Goal: Information Seeking & Learning: Compare options

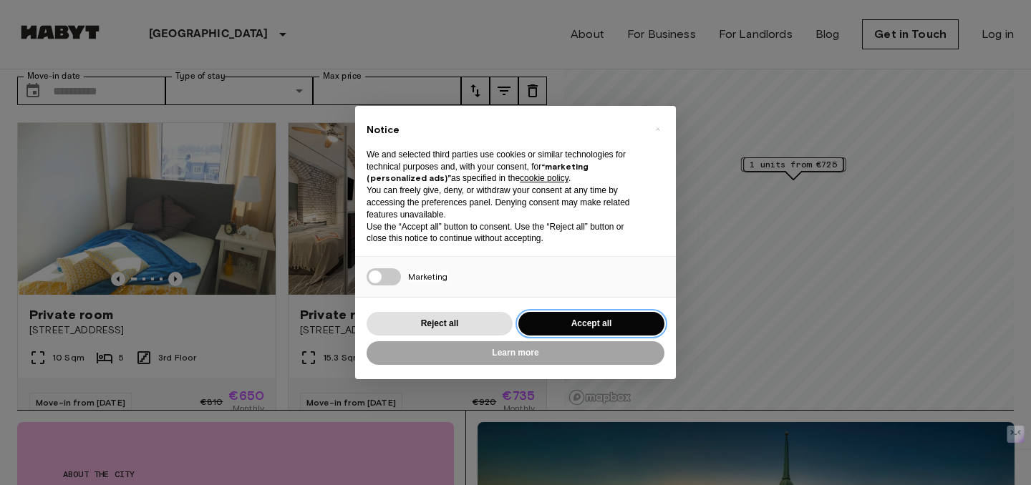
click at [621, 332] on button "Accept all" at bounding box center [591, 324] width 146 height 24
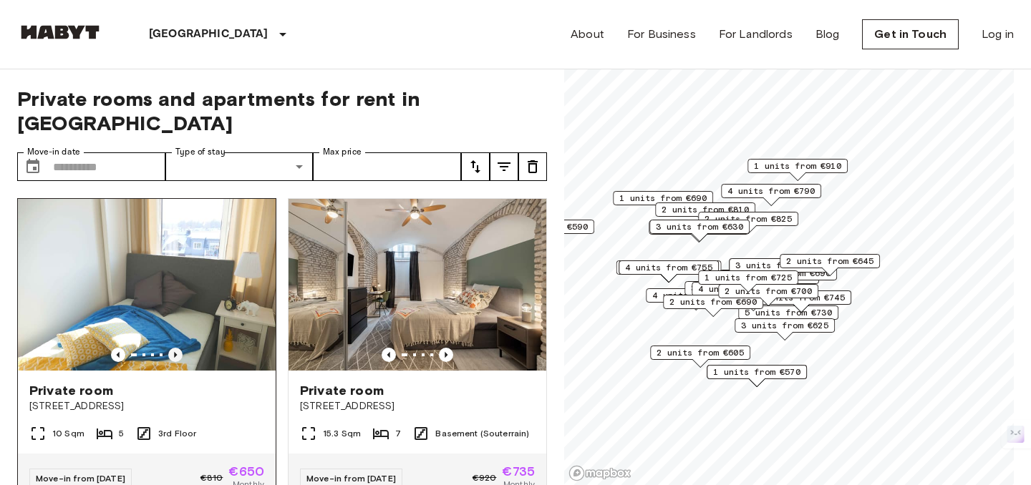
click at [174, 352] on icon "Previous image" at bounding box center [175, 355] width 3 height 6
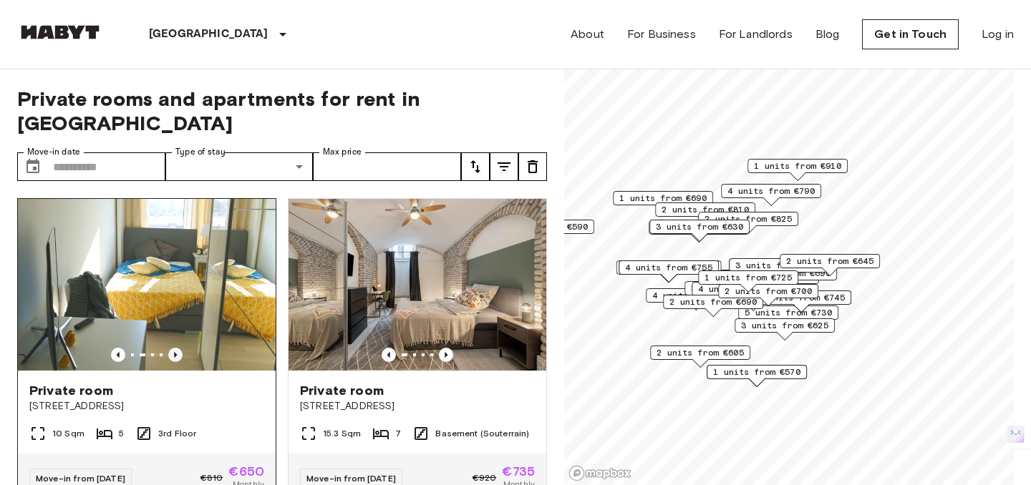
click at [174, 352] on icon "Previous image" at bounding box center [175, 355] width 3 height 6
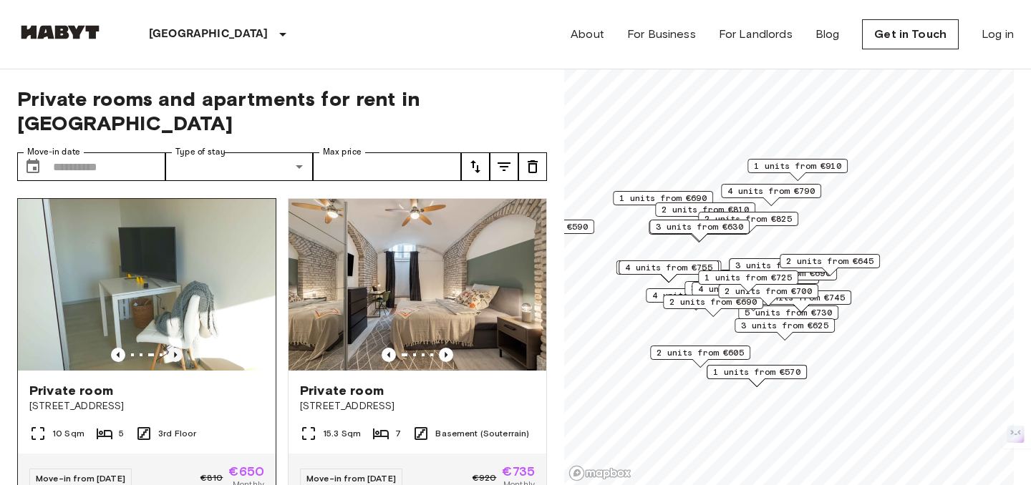
click at [174, 352] on icon "Previous image" at bounding box center [175, 355] width 3 height 6
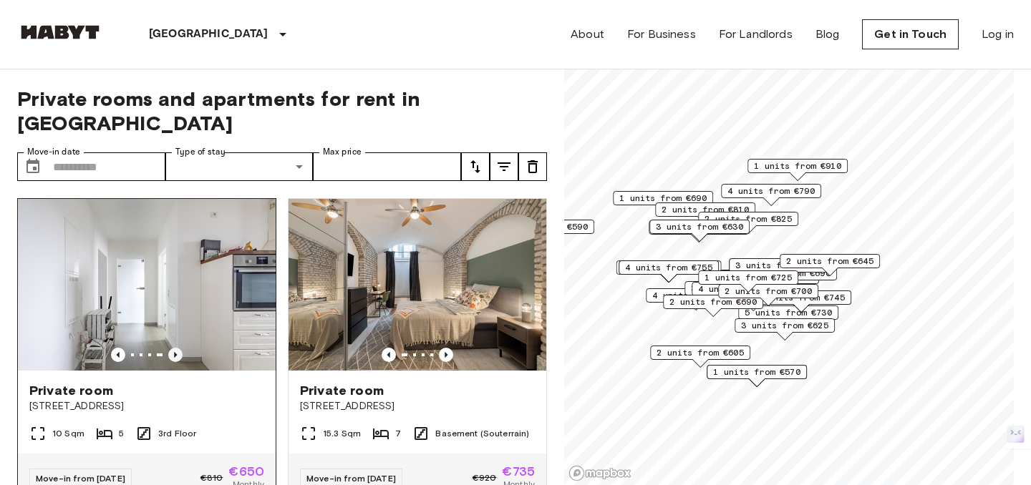
click at [174, 352] on icon "Previous image" at bounding box center [175, 355] width 3 height 6
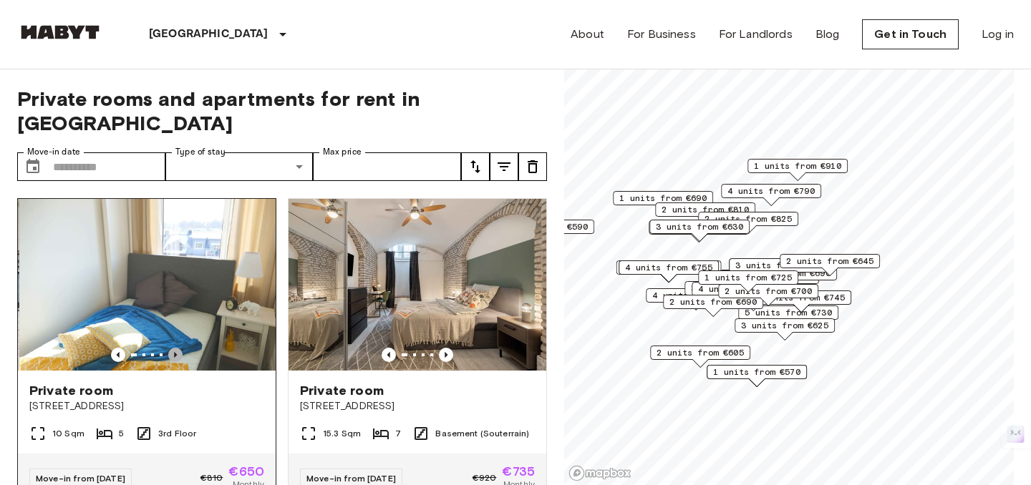
click at [174, 352] on icon "Previous image" at bounding box center [175, 355] width 3 height 6
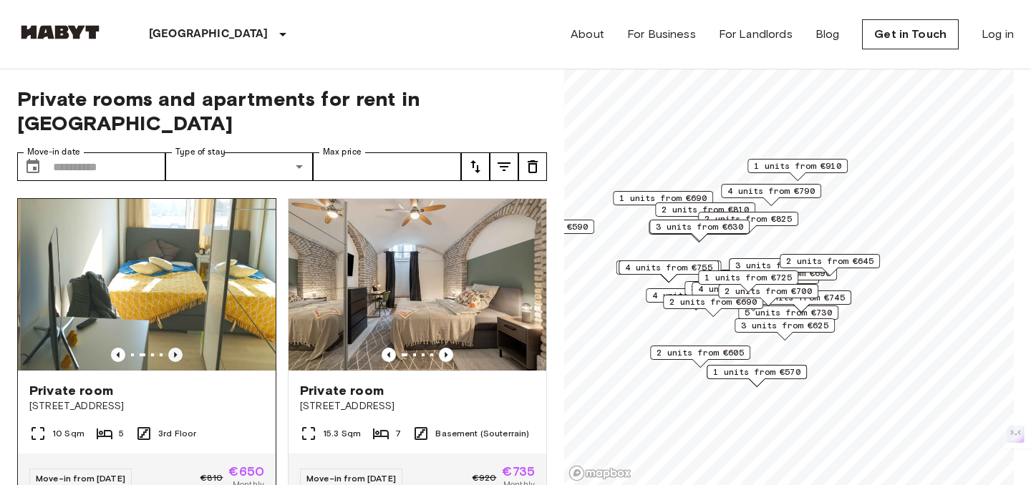
click at [174, 352] on icon "Previous image" at bounding box center [175, 355] width 3 height 6
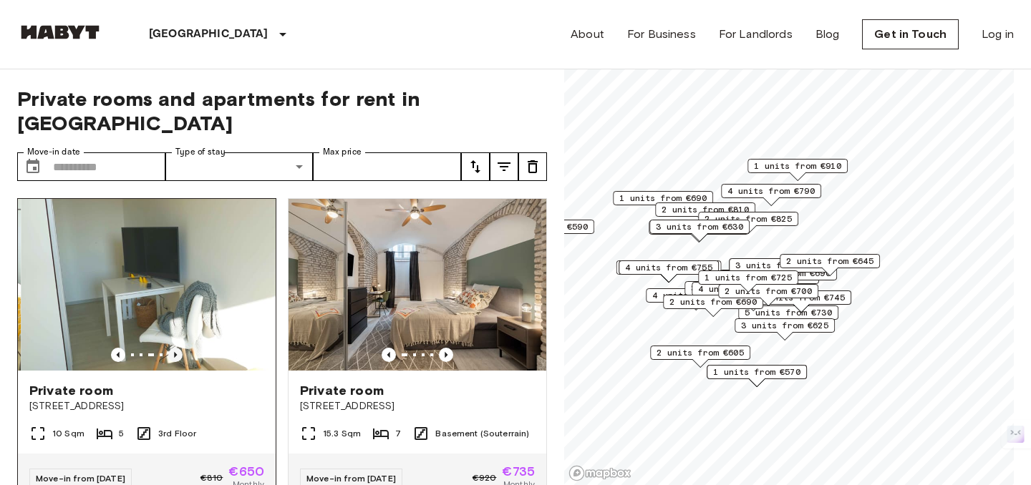
click at [174, 352] on icon "Previous image" at bounding box center [175, 355] width 3 height 6
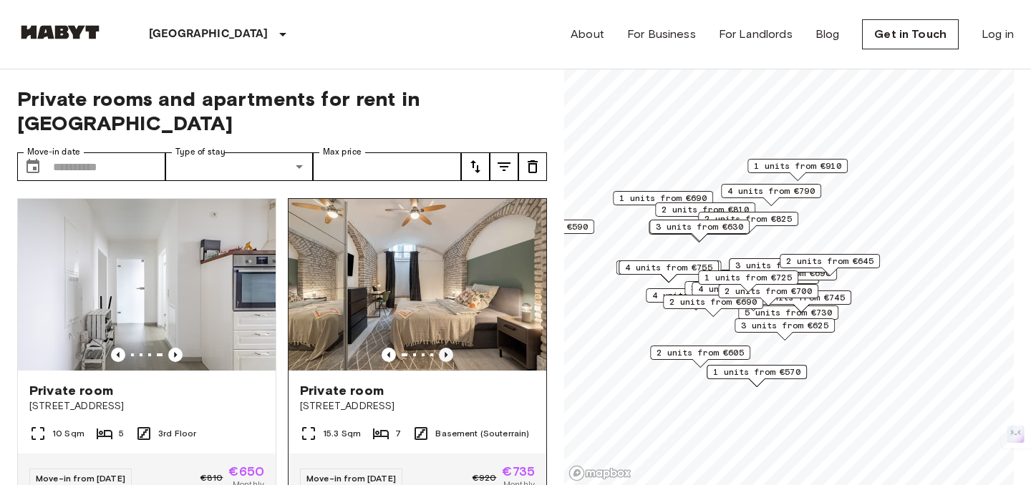
click at [449, 348] on icon "Previous image" at bounding box center [446, 355] width 14 height 14
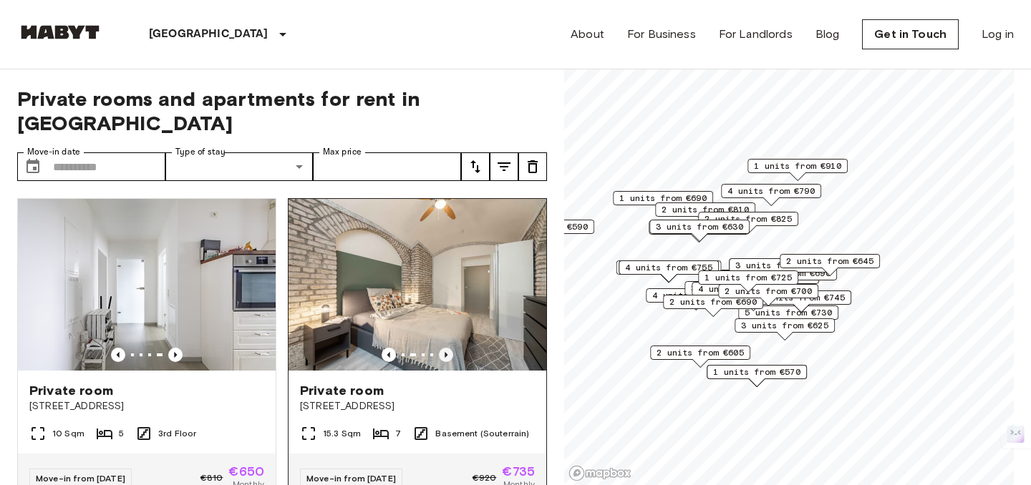
click at [449, 348] on icon "Previous image" at bounding box center [446, 355] width 14 height 14
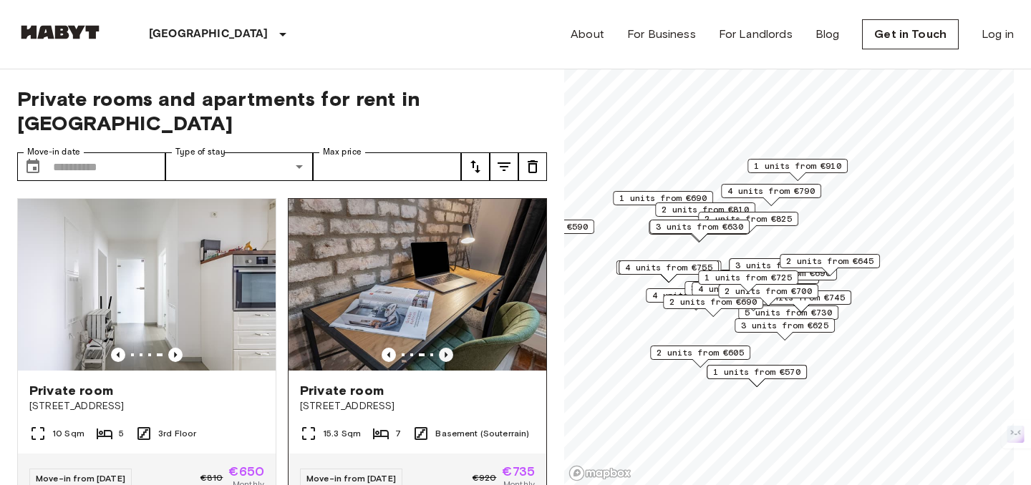
click at [449, 348] on icon "Previous image" at bounding box center [446, 355] width 14 height 14
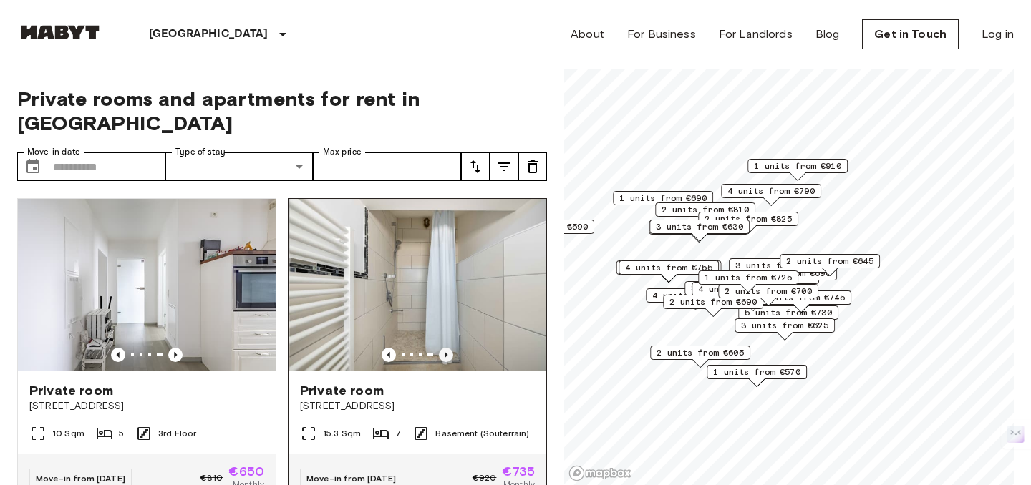
click at [449, 348] on icon "Previous image" at bounding box center [446, 355] width 14 height 14
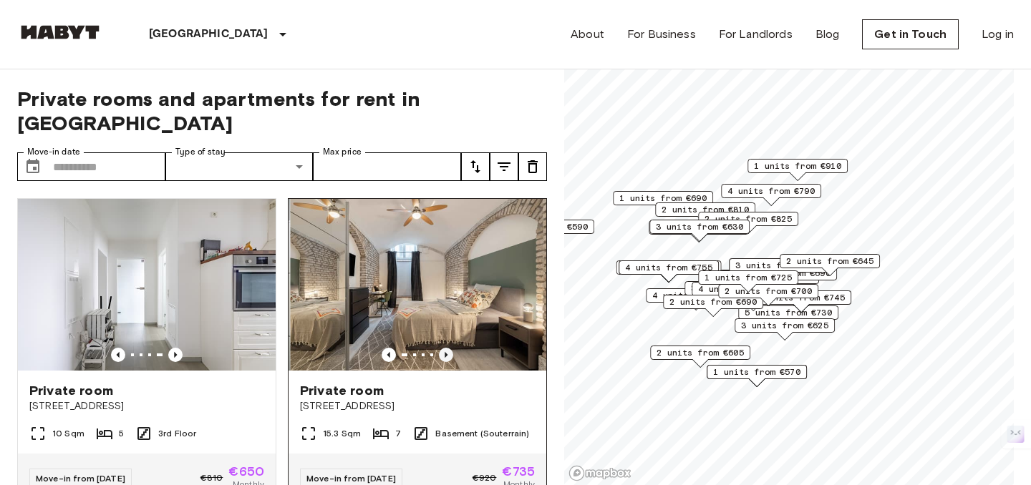
click at [449, 348] on icon "Previous image" at bounding box center [446, 355] width 14 height 14
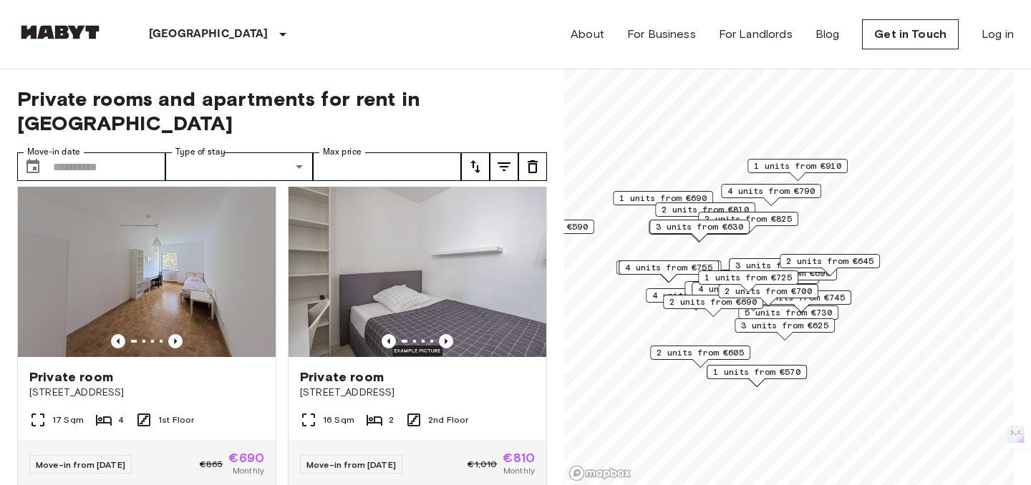
scroll to position [331, 0]
click at [449, 333] on icon "Previous image" at bounding box center [446, 340] width 14 height 14
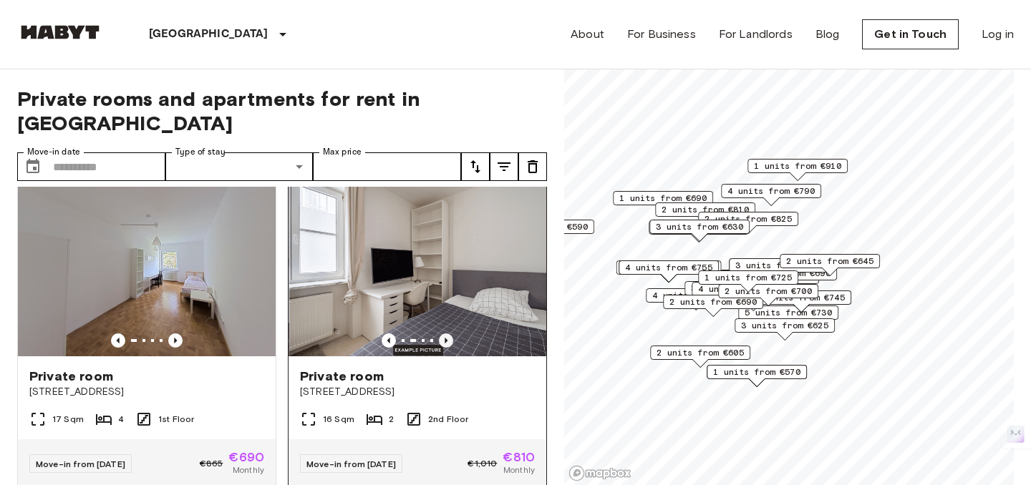
click at [449, 333] on icon "Previous image" at bounding box center [446, 340] width 14 height 14
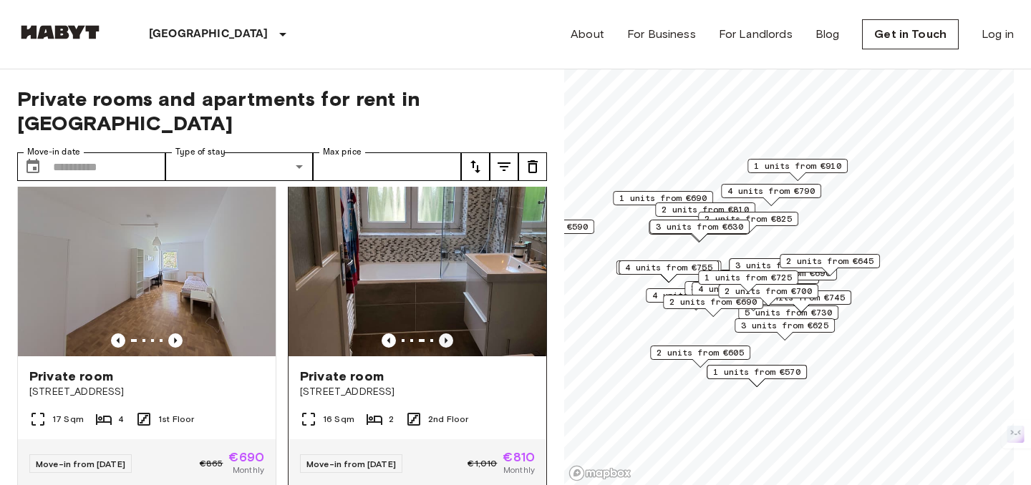
click at [449, 333] on icon "Previous image" at bounding box center [446, 340] width 14 height 14
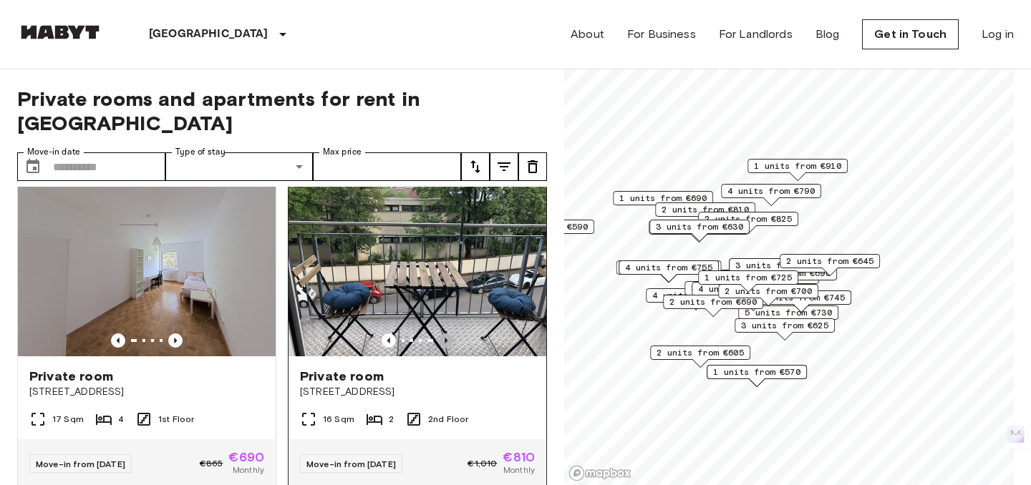
click at [449, 333] on icon "Previous image" at bounding box center [446, 340] width 14 height 14
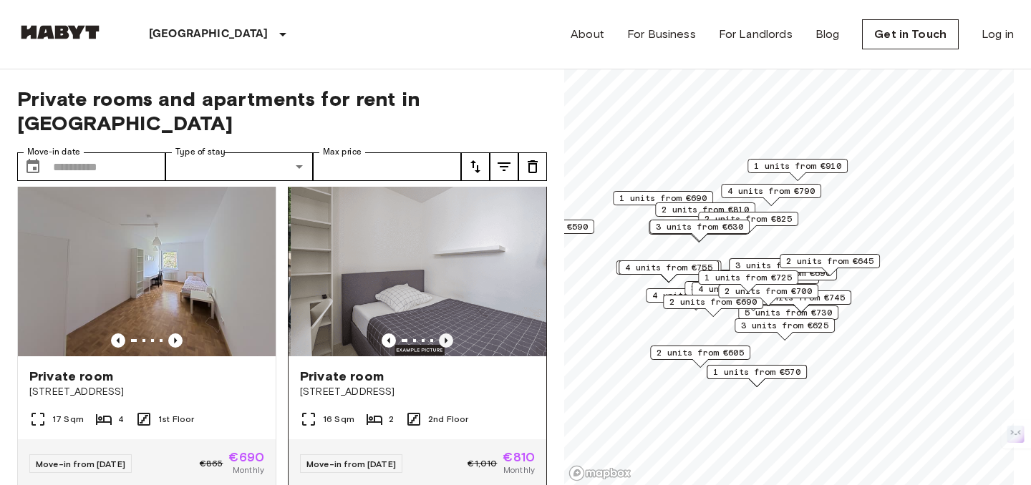
click at [449, 333] on icon "Previous image" at bounding box center [446, 340] width 14 height 14
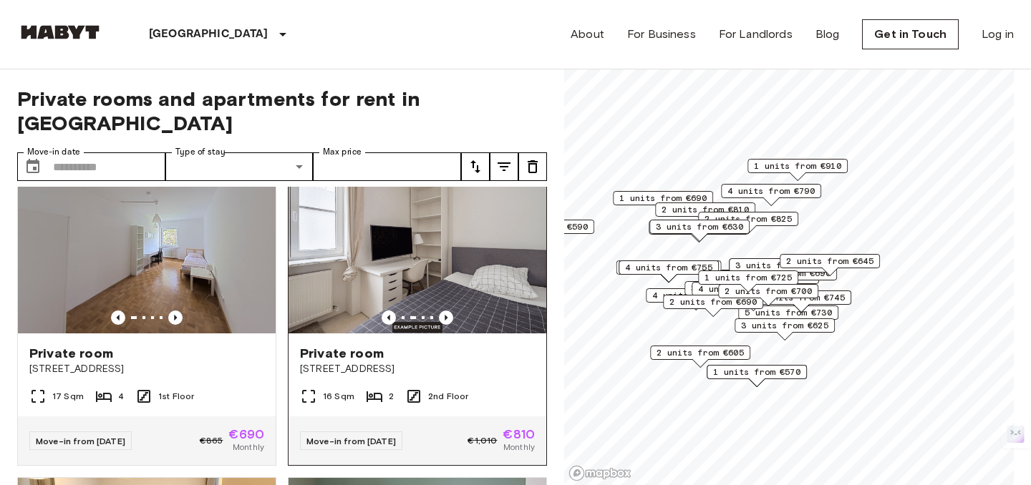
scroll to position [351, 0]
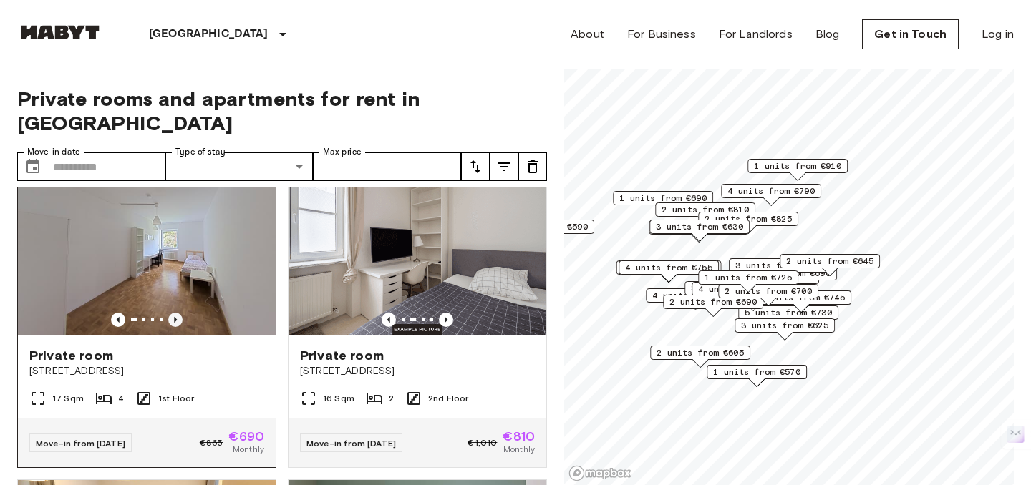
click at [173, 313] on icon "Previous image" at bounding box center [175, 320] width 14 height 14
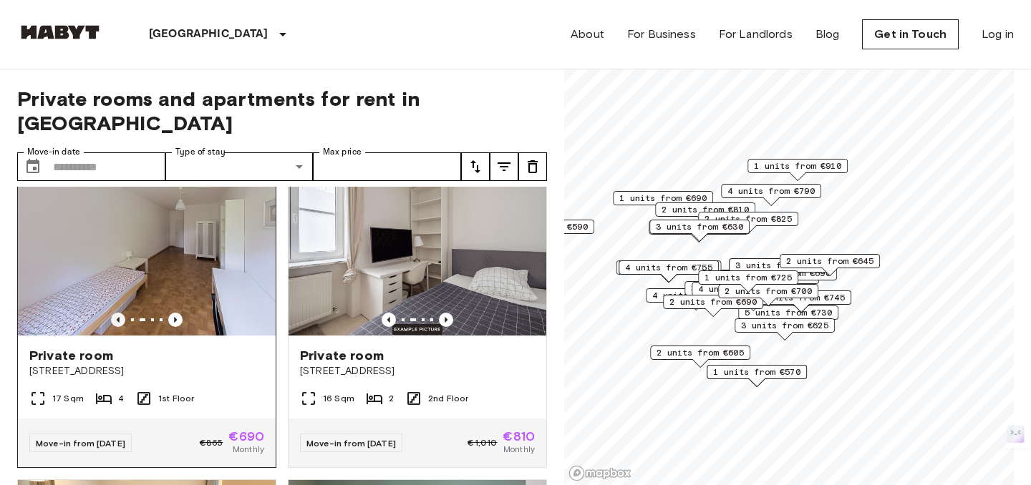
click at [123, 313] on icon "Previous image" at bounding box center [118, 320] width 14 height 14
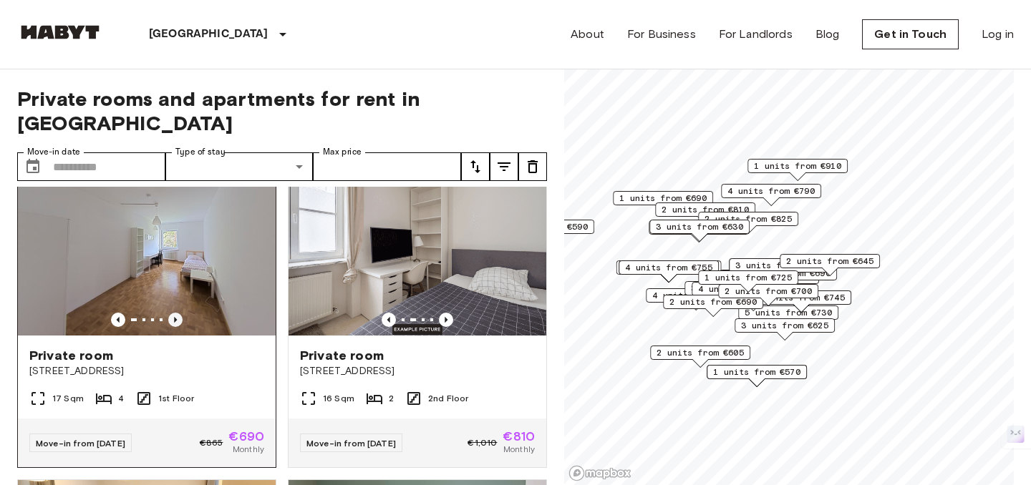
click at [174, 313] on icon "Previous image" at bounding box center [175, 320] width 14 height 14
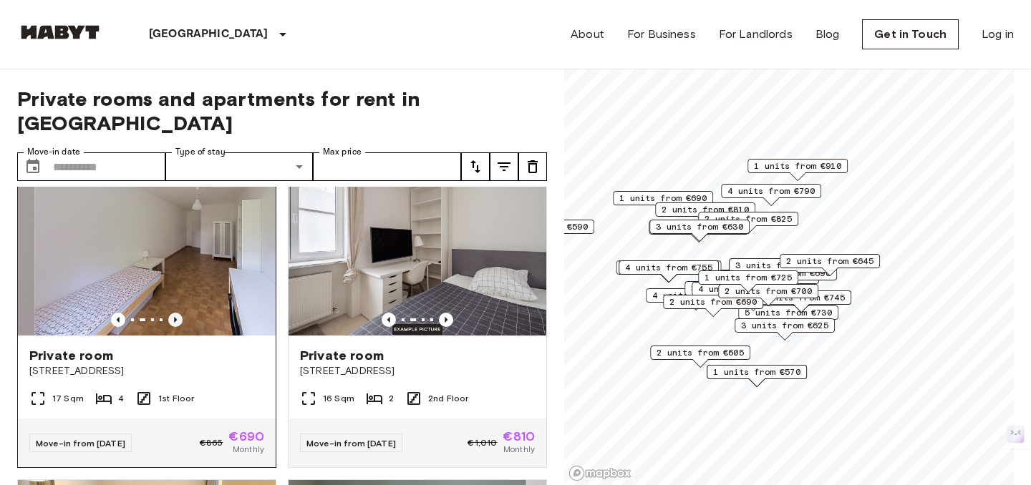
click at [174, 313] on icon "Previous image" at bounding box center [175, 320] width 14 height 14
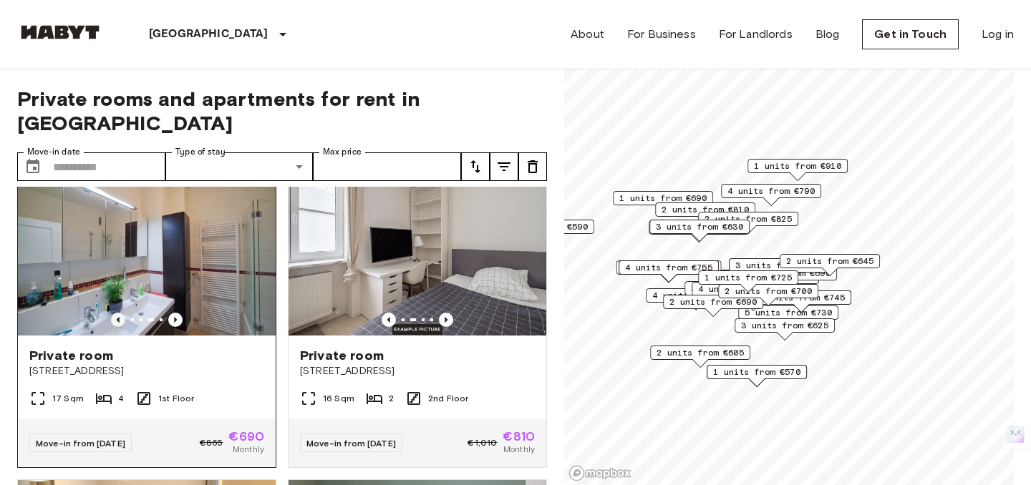
click at [121, 313] on icon "Previous image" at bounding box center [118, 320] width 14 height 14
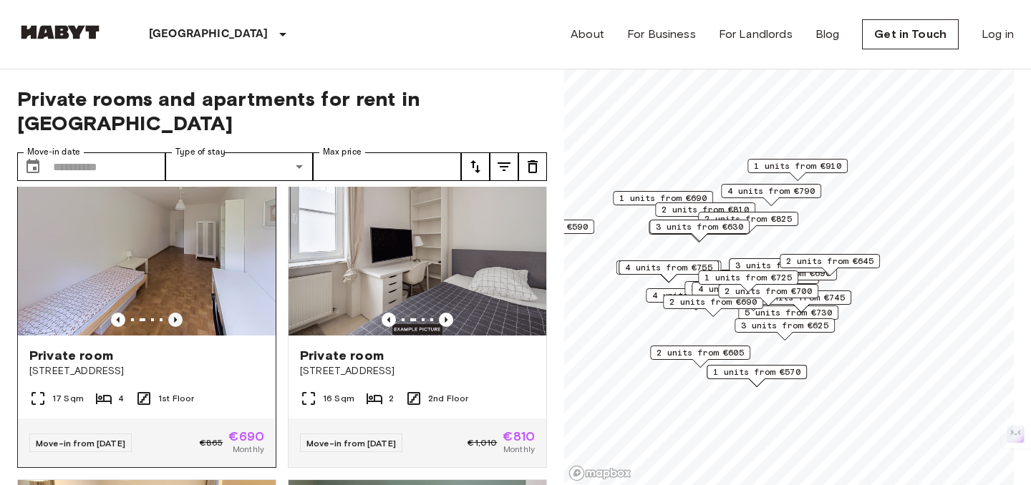
click at [177, 313] on icon "Previous image" at bounding box center [175, 320] width 14 height 14
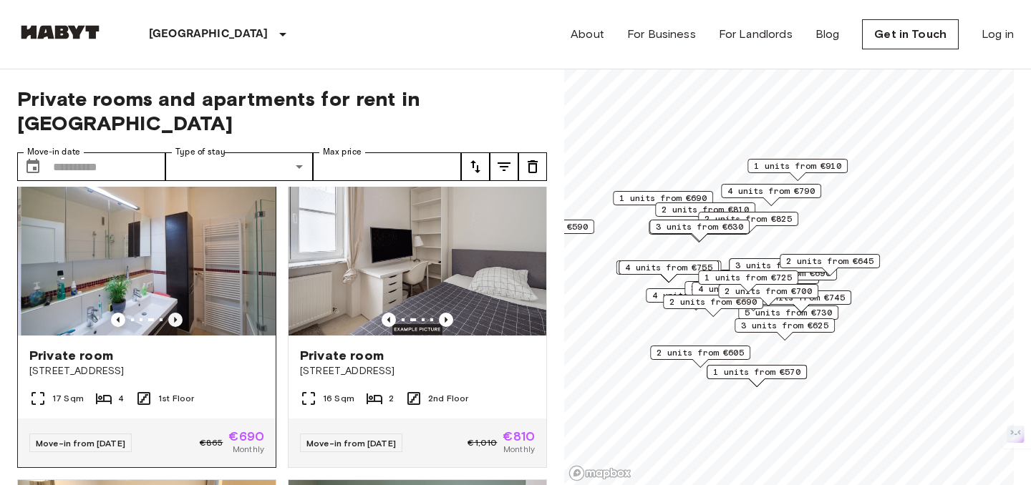
click at [177, 313] on icon "Previous image" at bounding box center [175, 320] width 14 height 14
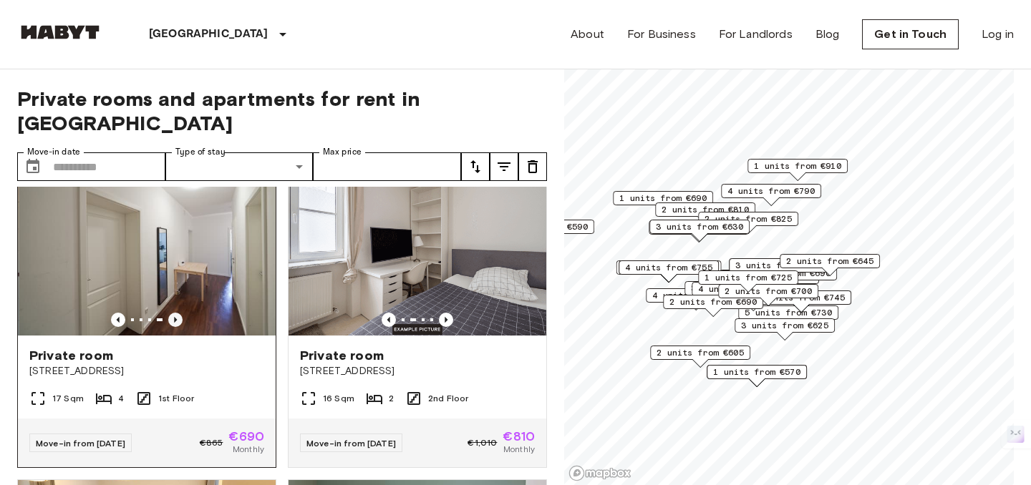
click at [177, 313] on icon "Previous image" at bounding box center [175, 320] width 14 height 14
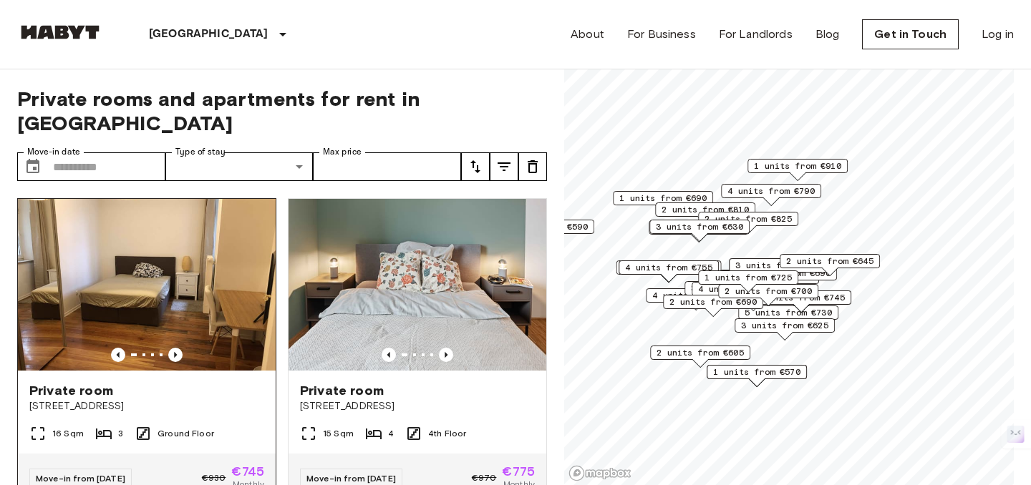
scroll to position [643, 0]
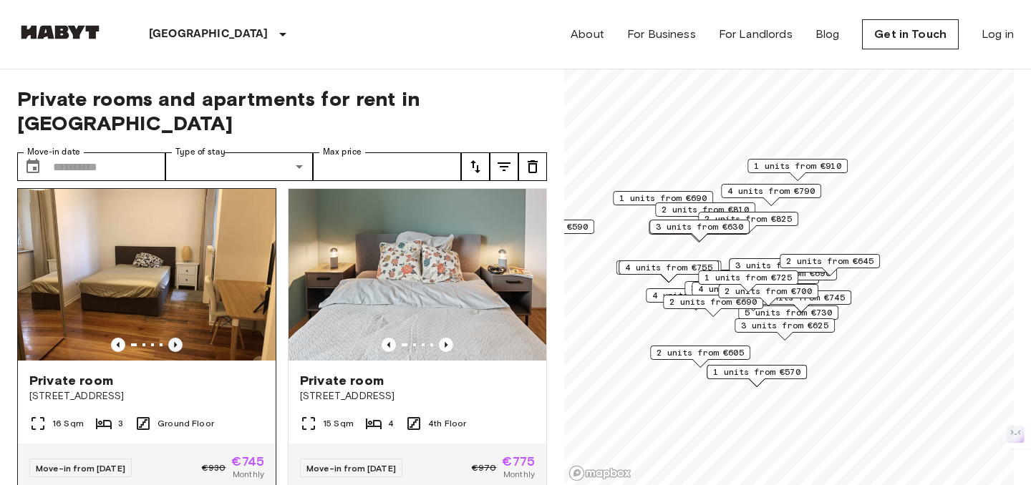
click at [176, 338] on icon "Previous image" at bounding box center [175, 345] width 14 height 14
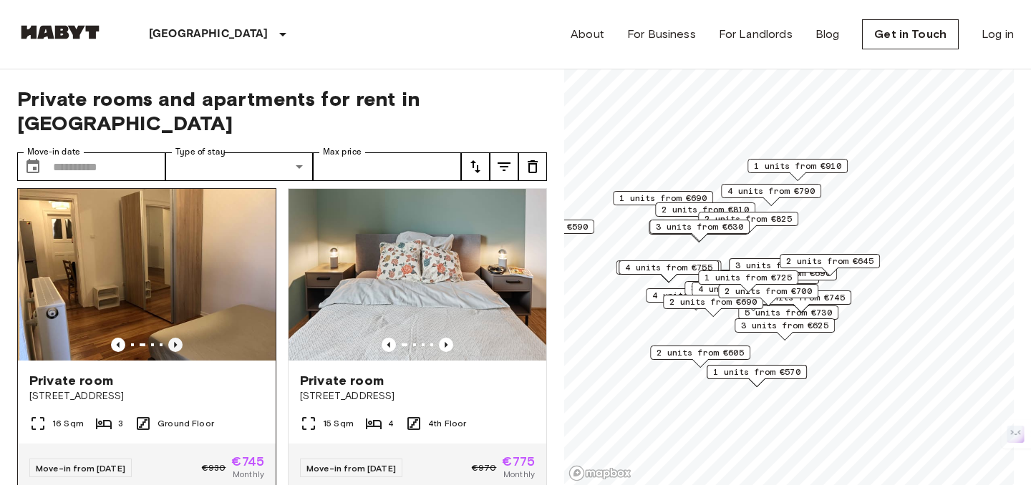
click at [176, 338] on icon "Previous image" at bounding box center [175, 345] width 14 height 14
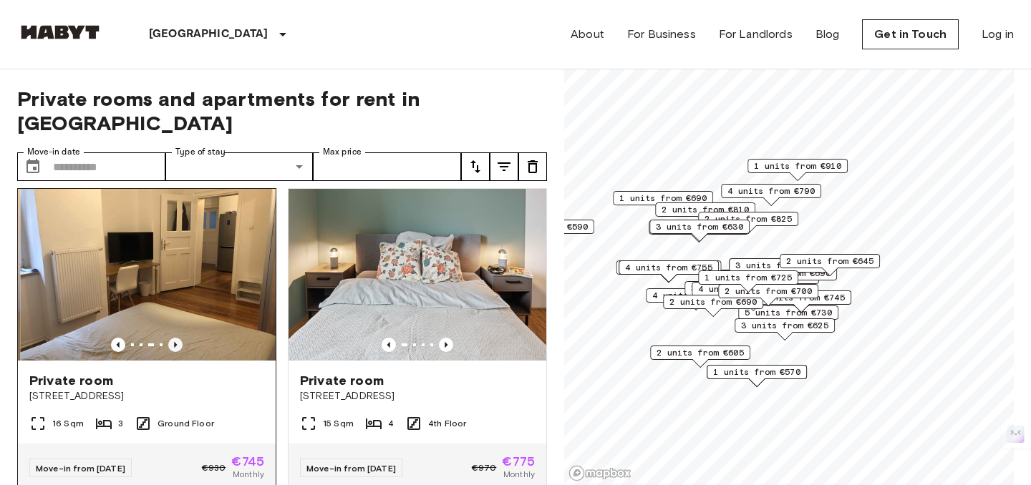
click at [176, 338] on icon "Previous image" at bounding box center [175, 345] width 14 height 14
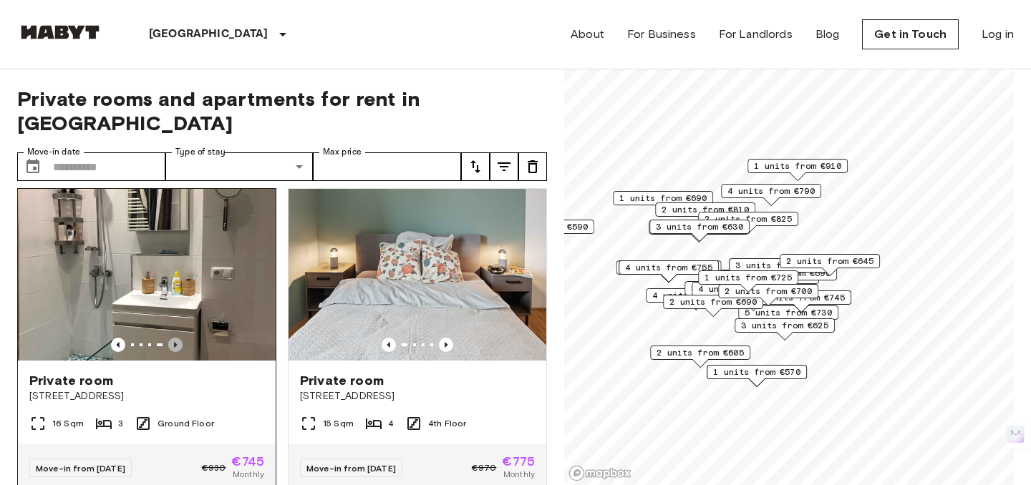
click at [176, 338] on icon "Previous image" at bounding box center [175, 345] width 14 height 14
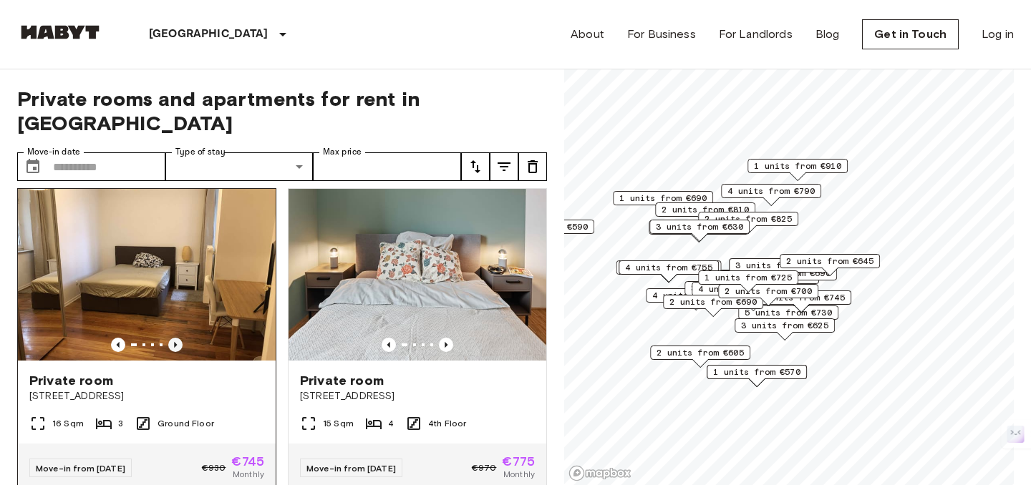
click at [176, 338] on icon "Previous image" at bounding box center [175, 345] width 14 height 14
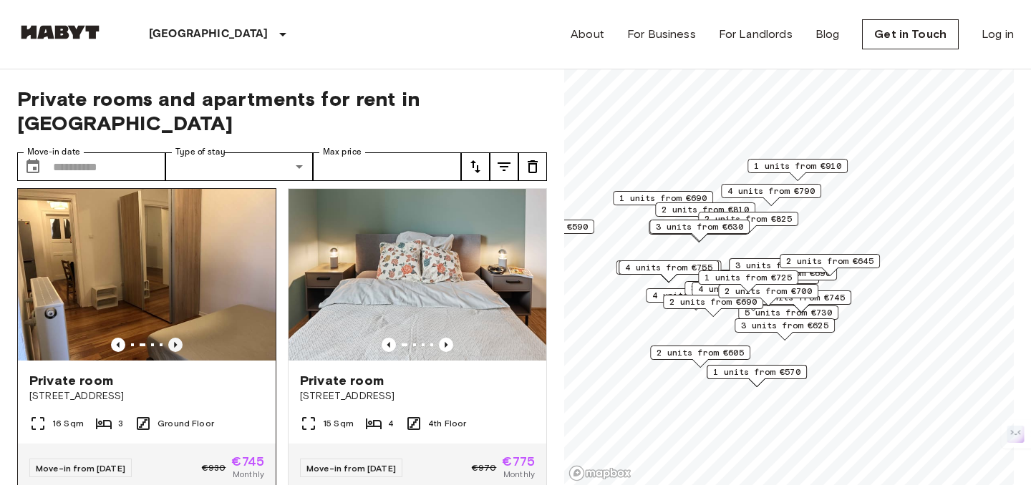
click at [176, 338] on icon "Previous image" at bounding box center [175, 345] width 14 height 14
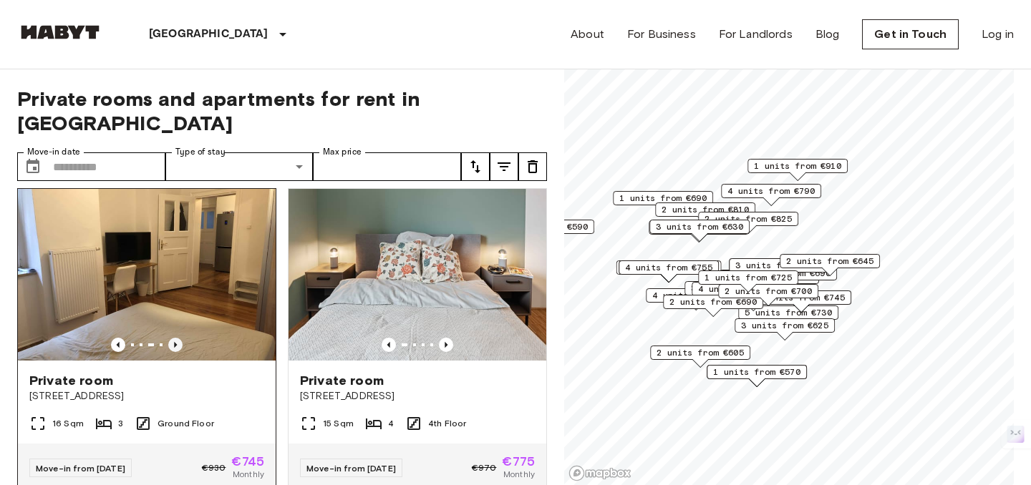
click at [176, 338] on icon "Previous image" at bounding box center [175, 345] width 14 height 14
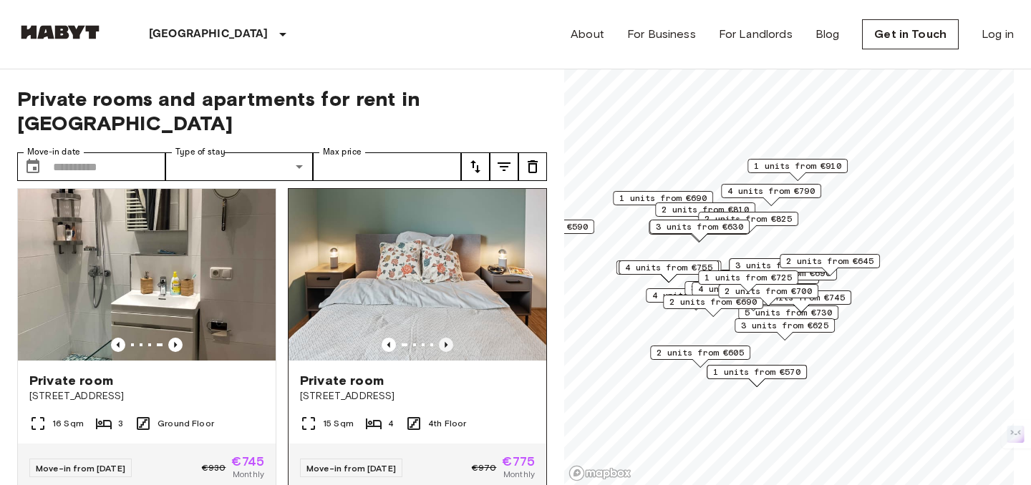
click at [450, 338] on icon "Previous image" at bounding box center [446, 345] width 14 height 14
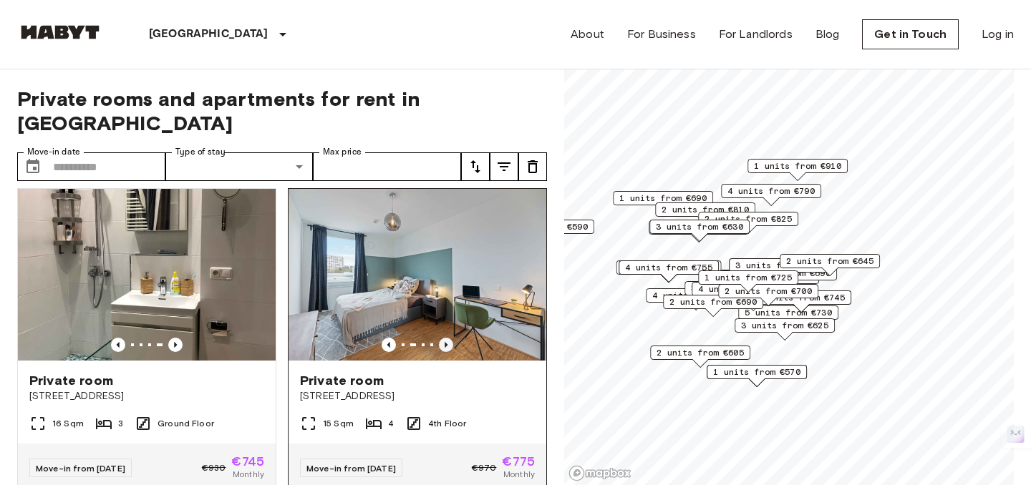
click at [450, 338] on icon "Previous image" at bounding box center [446, 345] width 14 height 14
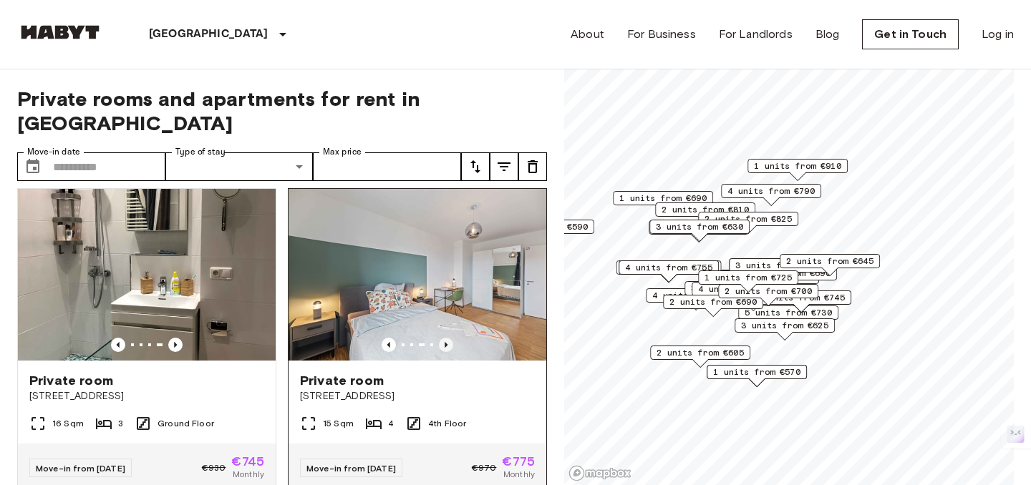
click at [450, 338] on icon "Previous image" at bounding box center [446, 345] width 14 height 14
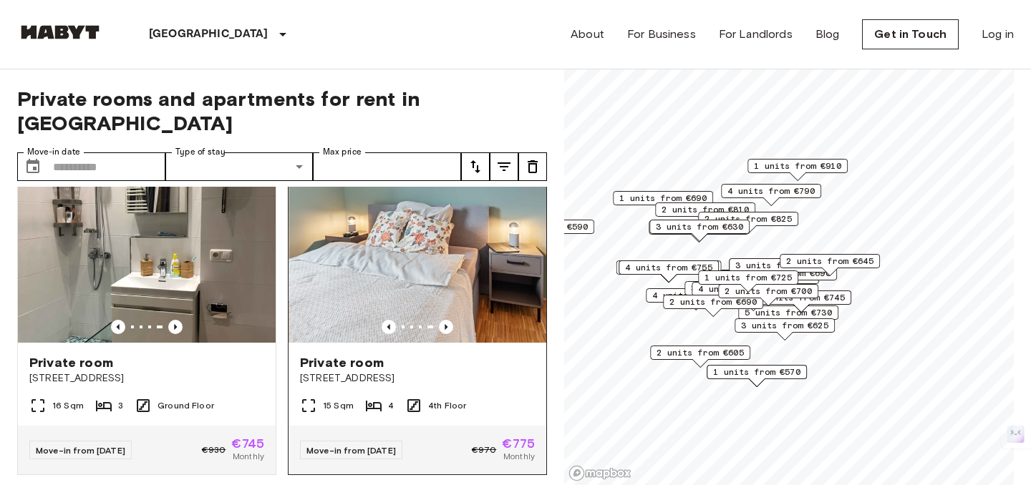
scroll to position [662, 0]
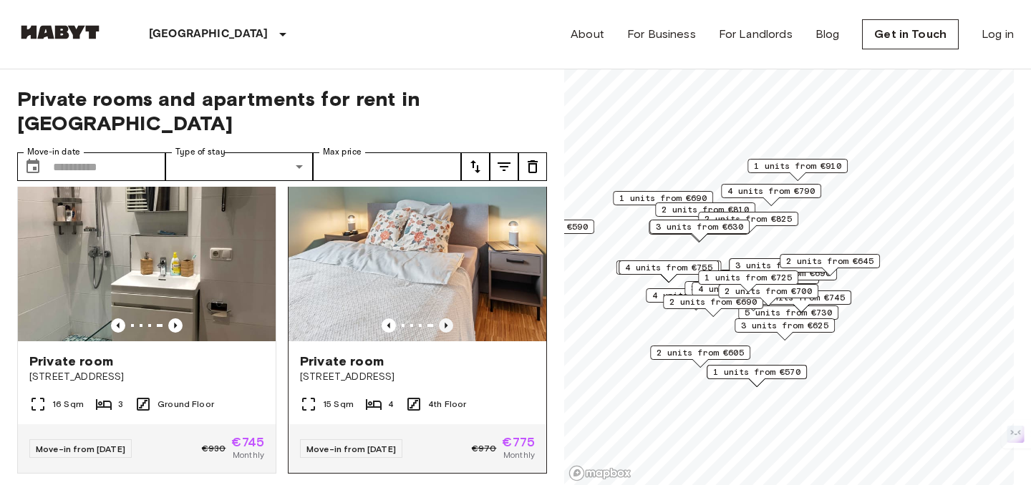
click at [446, 318] on icon "Previous image" at bounding box center [446, 325] width 14 height 14
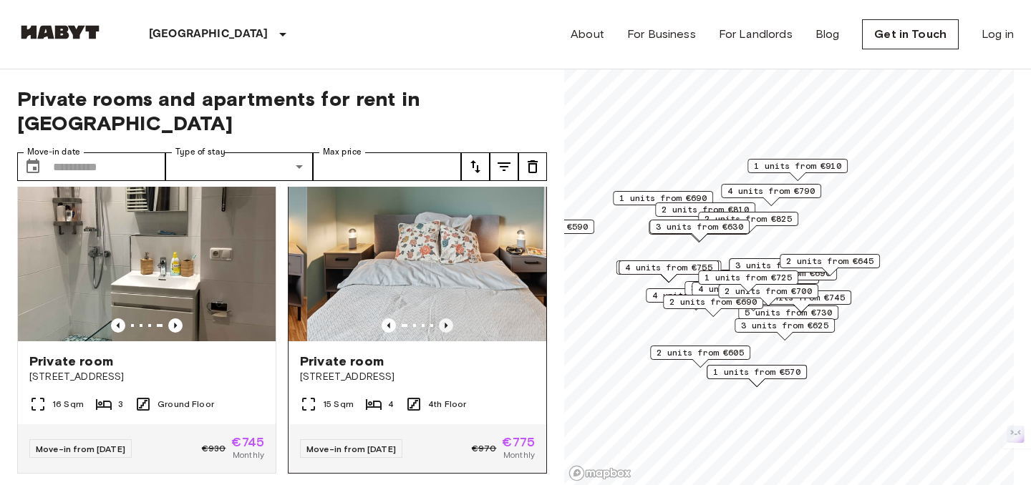
click at [446, 318] on icon "Previous image" at bounding box center [446, 325] width 14 height 14
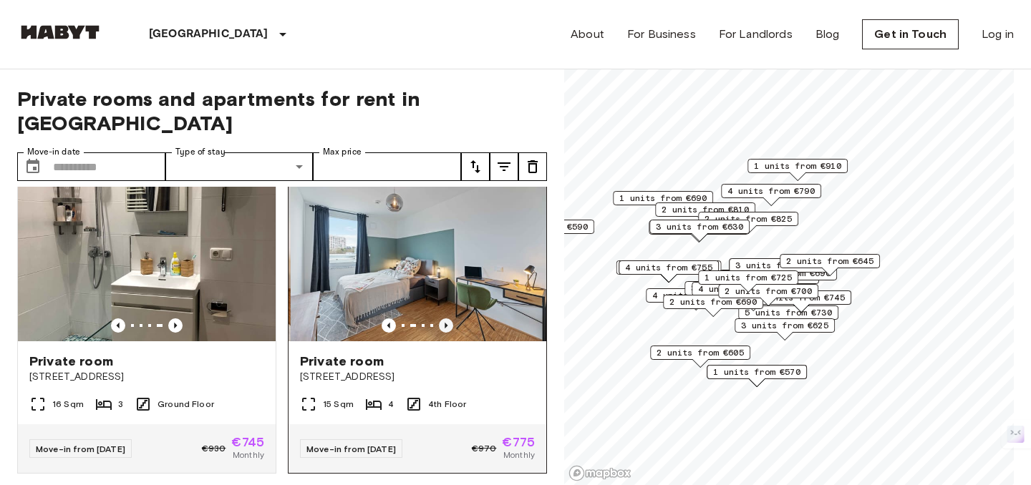
click at [446, 318] on icon "Previous image" at bounding box center [446, 325] width 14 height 14
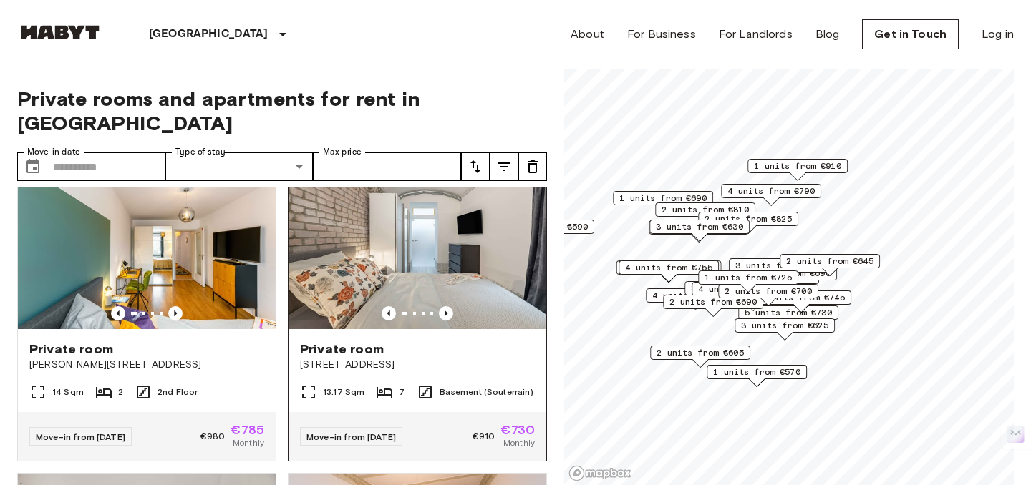
scroll to position [1274, 0]
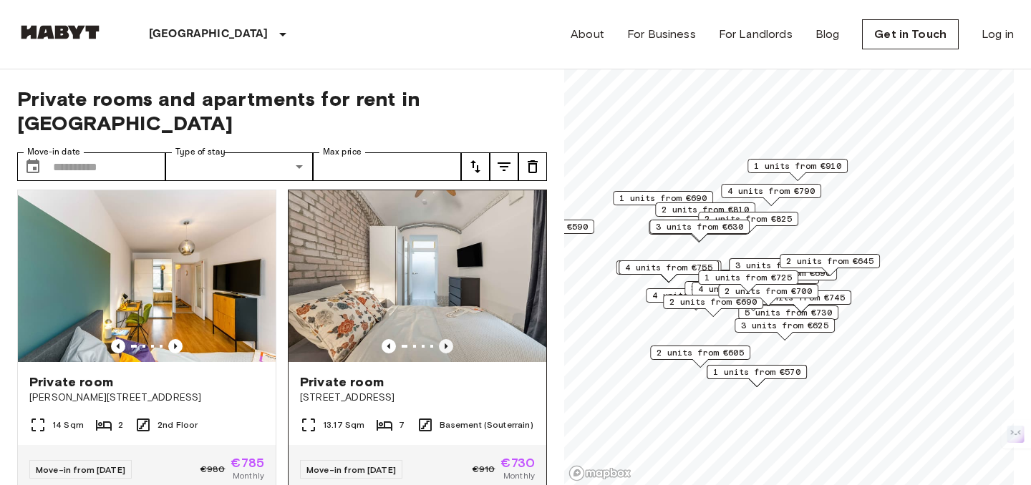
click at [447, 339] on icon "Previous image" at bounding box center [446, 346] width 14 height 14
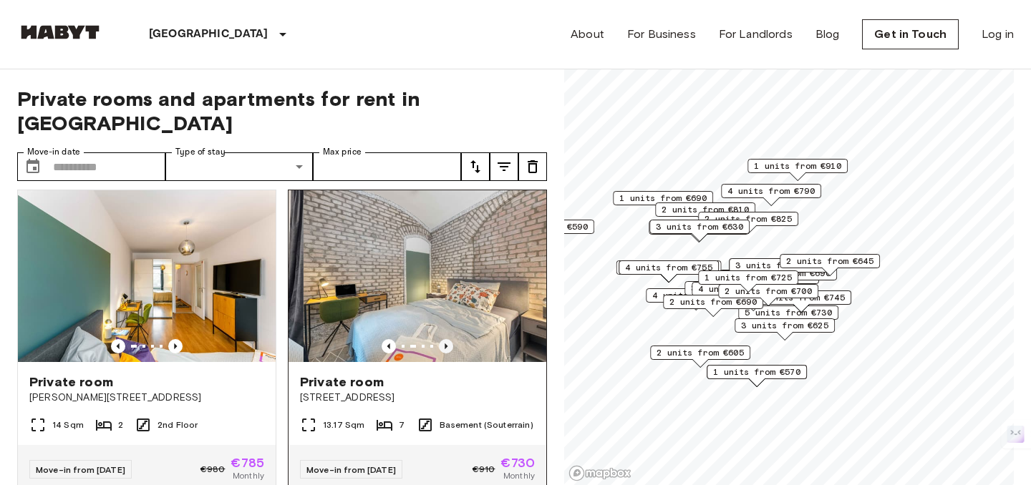
click at [447, 339] on icon "Previous image" at bounding box center [446, 346] width 14 height 14
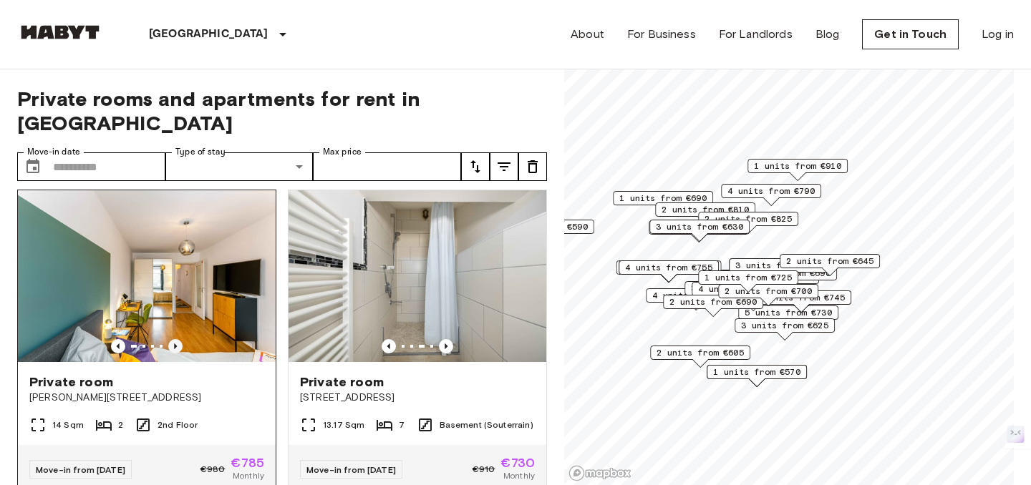
click at [177, 339] on icon "Previous image" at bounding box center [175, 346] width 14 height 14
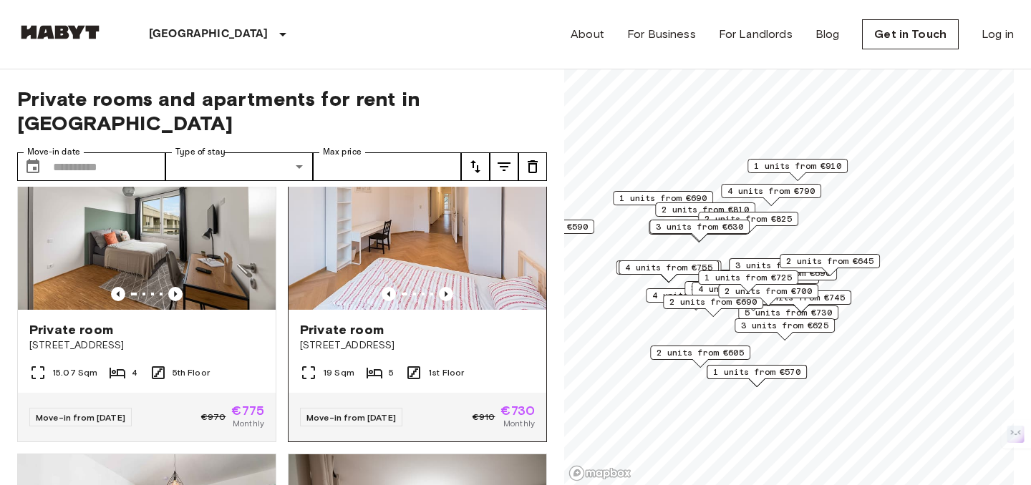
scroll to position [1634, 0]
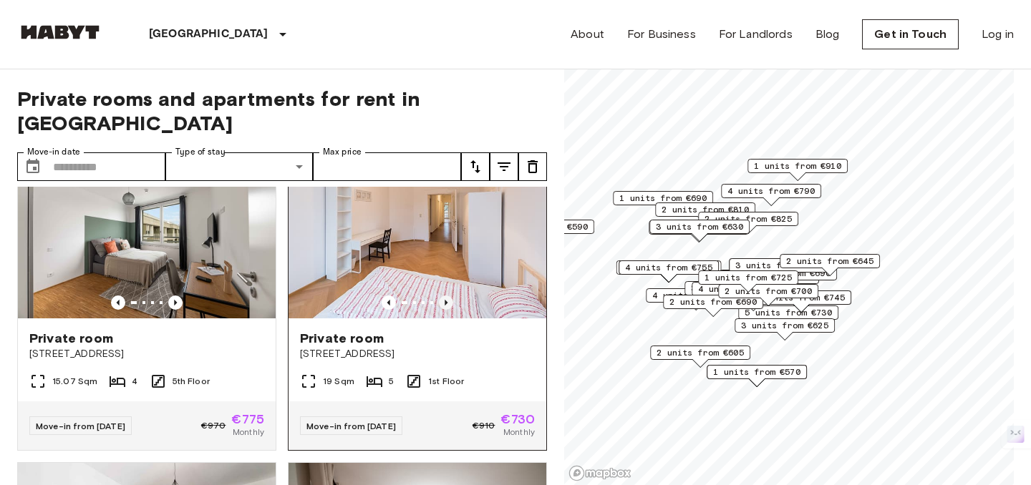
click at [445, 296] on icon "Previous image" at bounding box center [446, 303] width 14 height 14
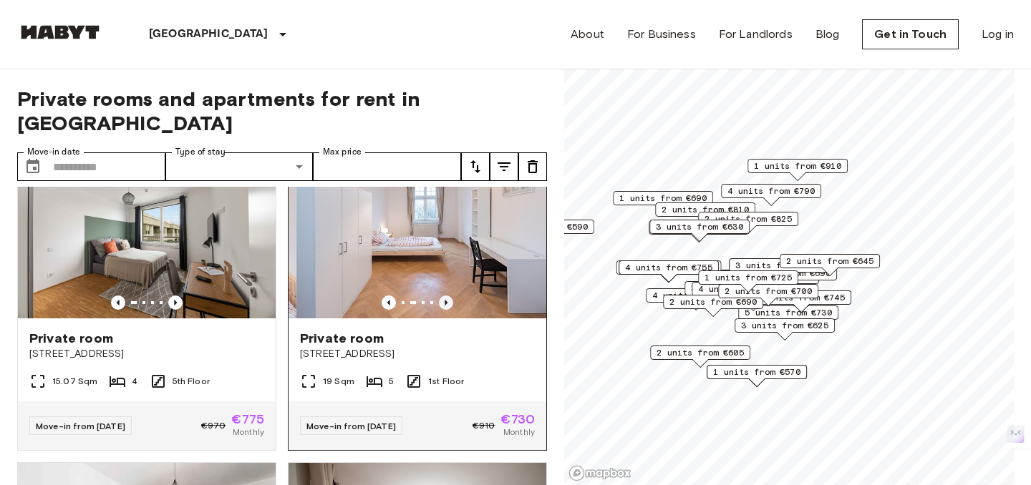
click at [445, 296] on icon "Previous image" at bounding box center [446, 303] width 14 height 14
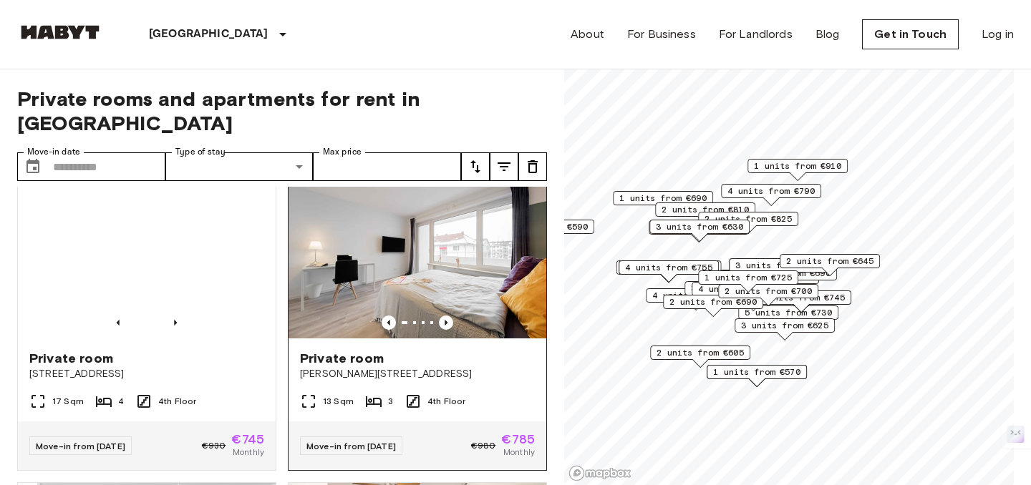
scroll to position [2561, 0]
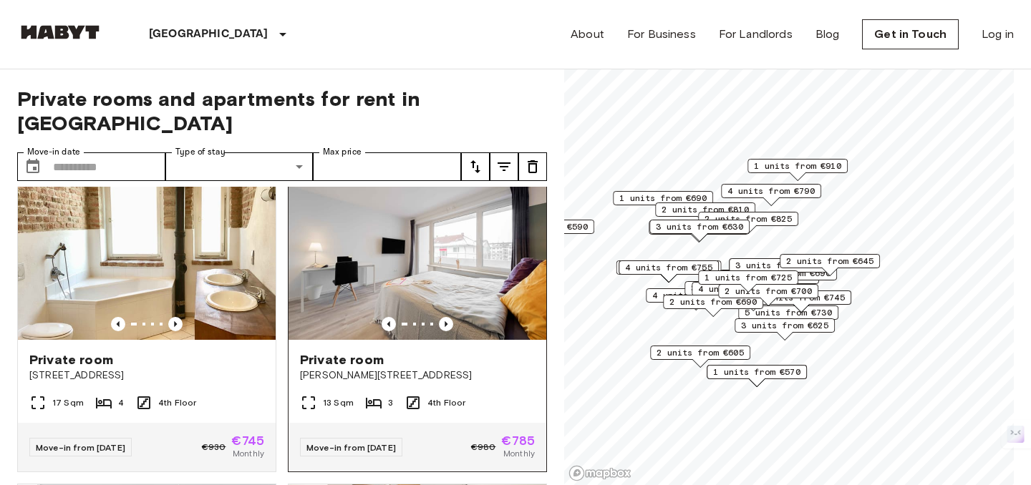
click at [448, 291] on img at bounding box center [417, 254] width 258 height 172
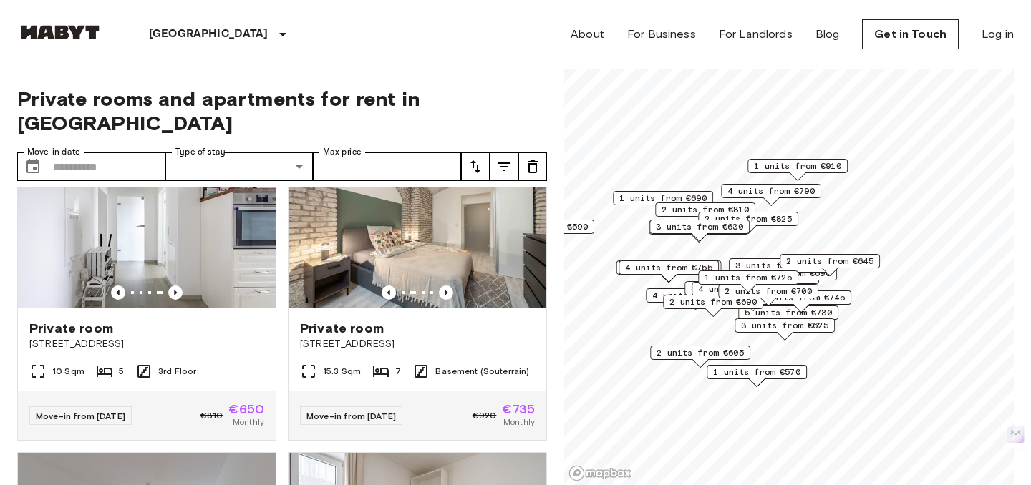
scroll to position [0, 0]
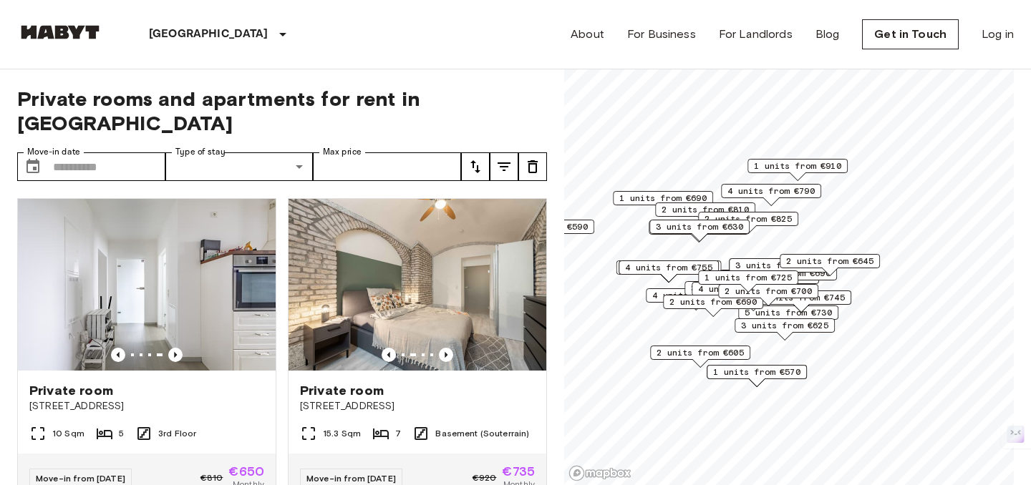
click at [681, 228] on span "3 units from €630" at bounding box center [699, 226] width 87 height 13
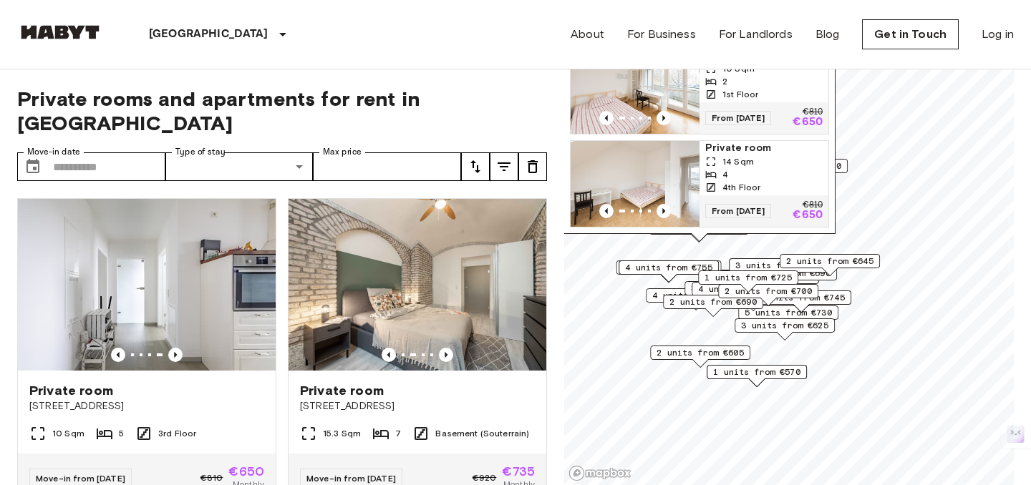
click at [660, 165] on img "Map marker" at bounding box center [634, 184] width 129 height 86
click at [835, 262] on span "2 units from €645" at bounding box center [829, 261] width 87 height 13
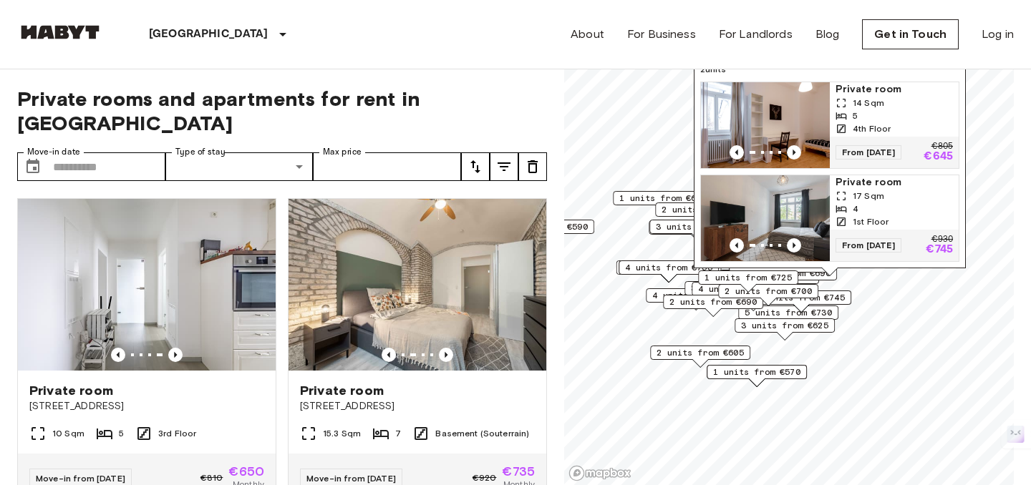
click at [847, 109] on div "5" at bounding box center [893, 115] width 117 height 13
click at [634, 270] on span "4 units from €755" at bounding box center [668, 267] width 87 height 13
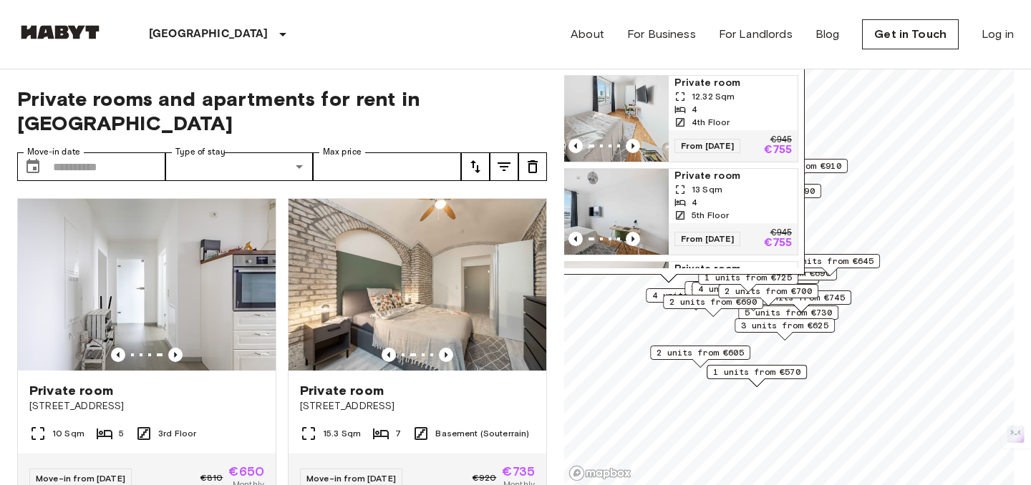
click at [760, 375] on span "1 units from €570" at bounding box center [756, 372] width 87 height 13
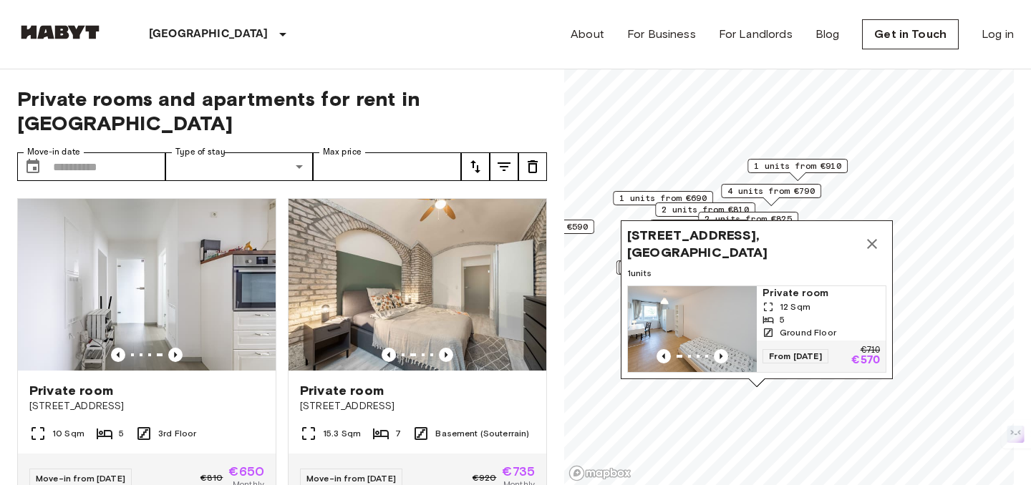
click at [789, 301] on span "12 Sqm" at bounding box center [794, 307] width 31 height 13
click at [805, 163] on span "1 units from €910" at bounding box center [797, 166] width 87 height 13
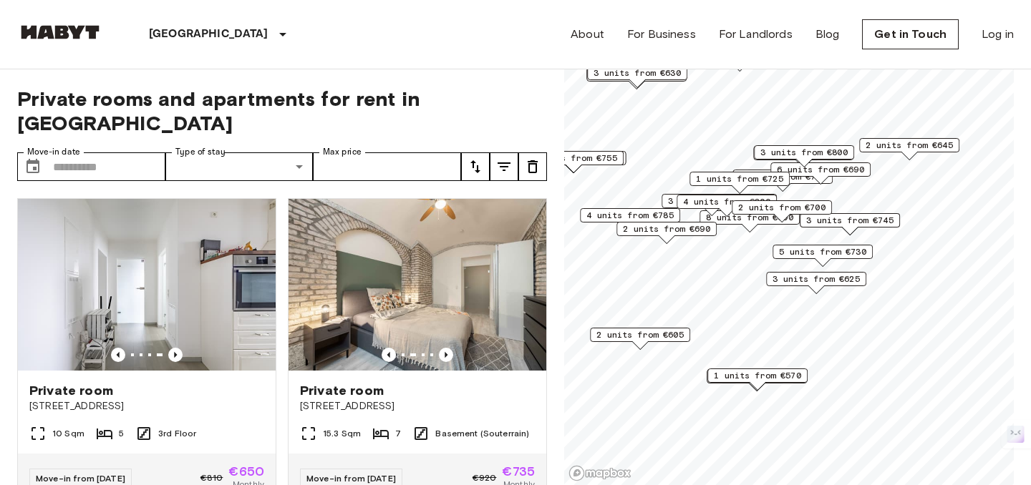
click at [651, 336] on span "2 units from €605" at bounding box center [639, 334] width 87 height 13
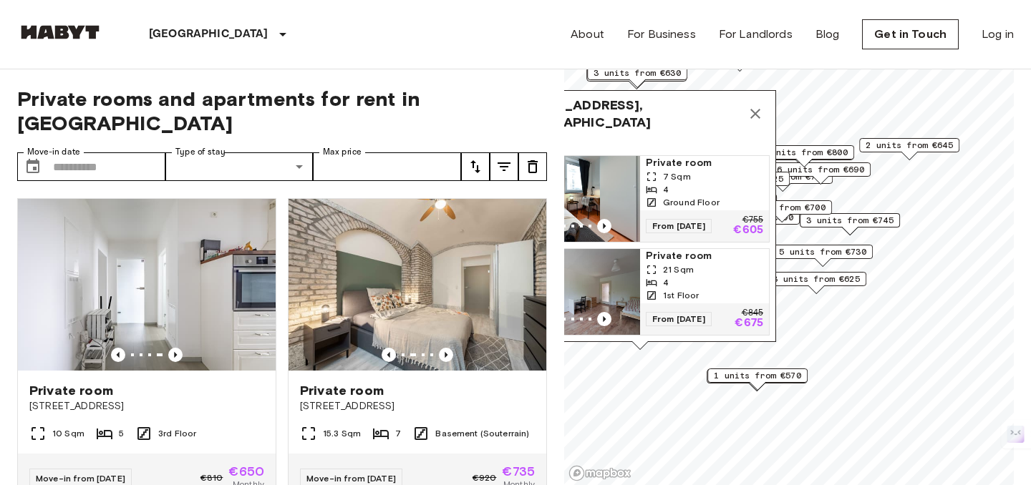
click at [697, 191] on div "4" at bounding box center [704, 189] width 117 height 13
click at [756, 115] on icon "Map marker" at bounding box center [755, 114] width 10 height 10
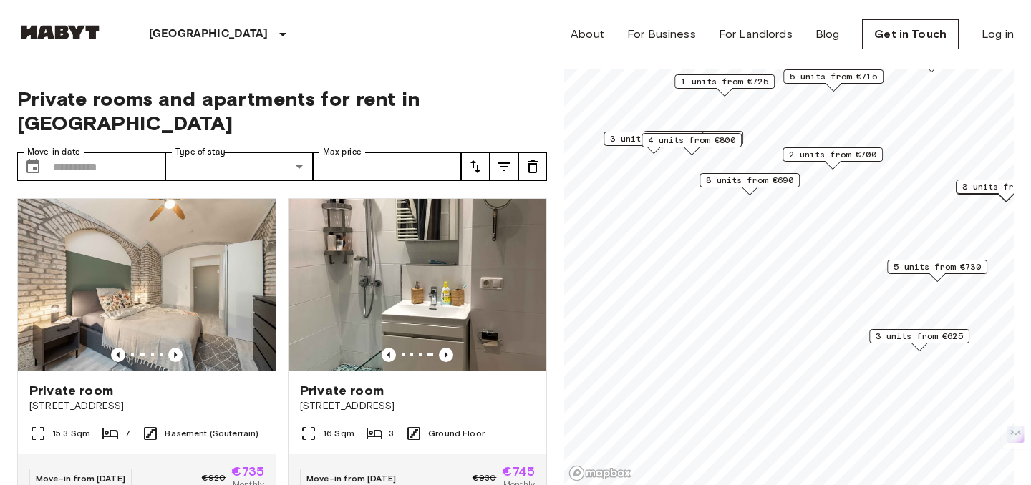
click at [831, 160] on span "2 units from €700" at bounding box center [832, 154] width 87 height 13
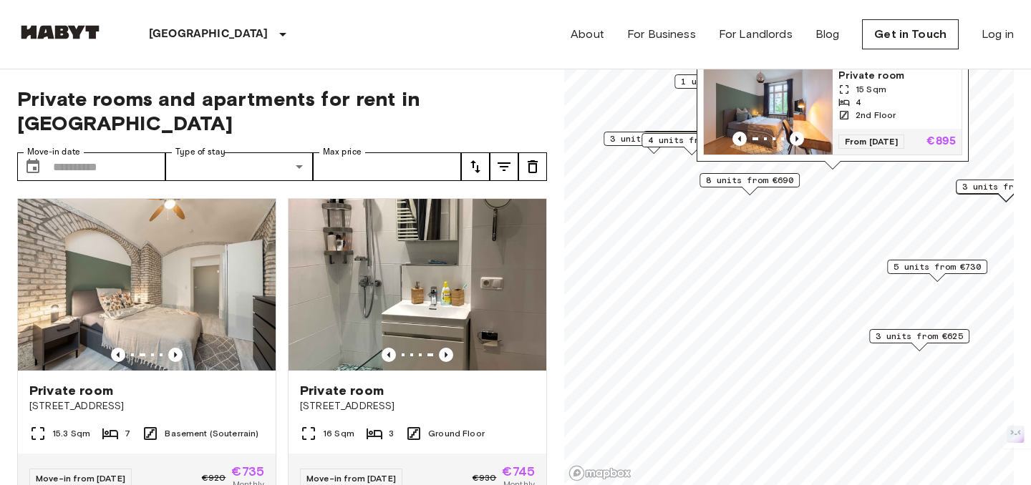
click at [794, 104] on img "Map marker" at bounding box center [767, 112] width 129 height 86
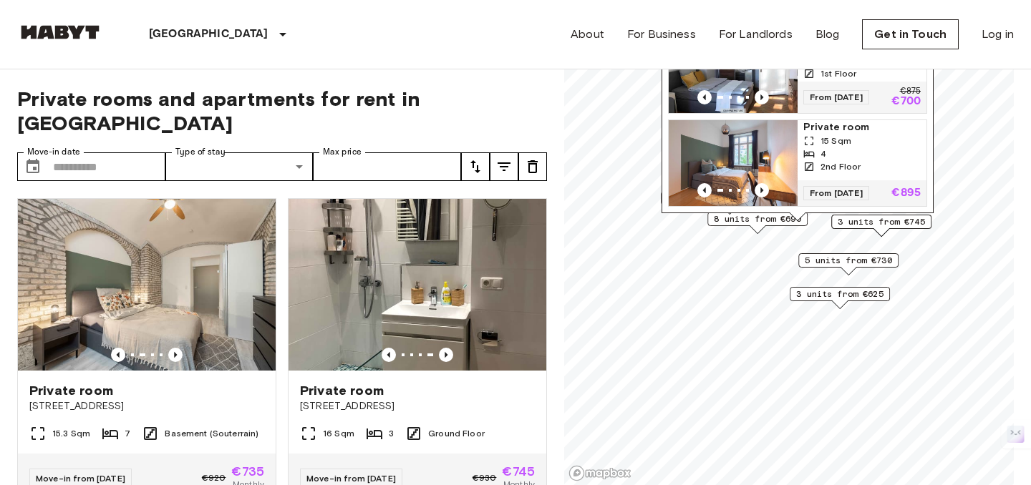
click at [831, 82] on div "From 04 Nov 25 €875 €700" at bounding box center [861, 97] width 129 height 31
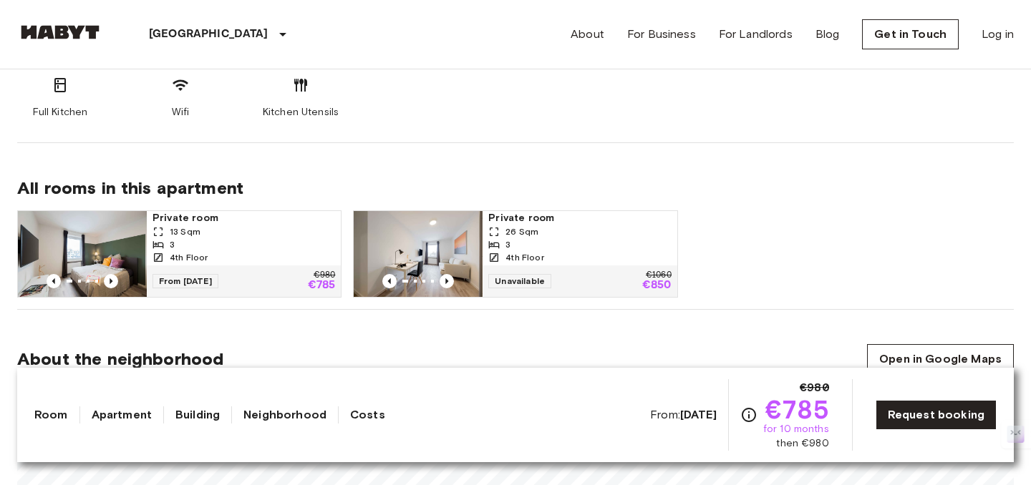
scroll to position [837, 0]
click at [451, 278] on icon "Previous image" at bounding box center [446, 280] width 14 height 14
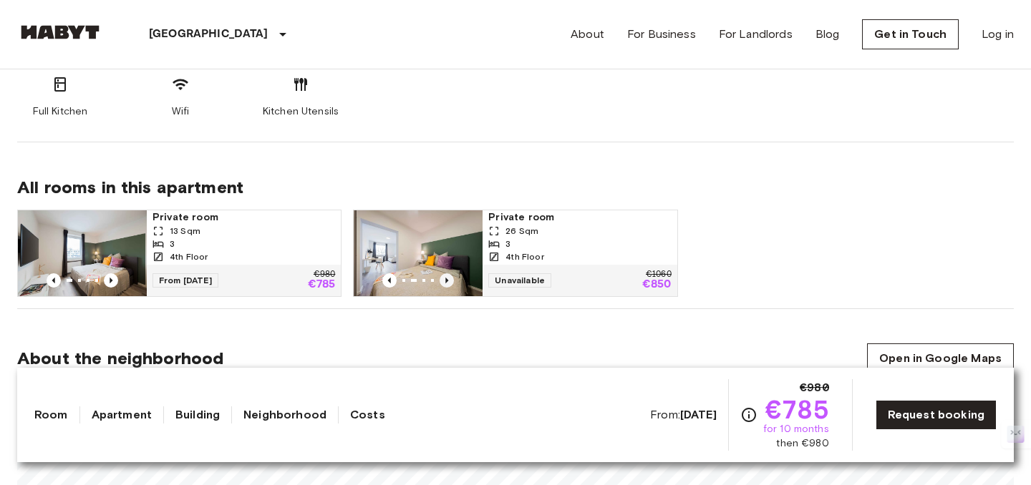
click at [451, 278] on icon "Previous image" at bounding box center [446, 280] width 14 height 14
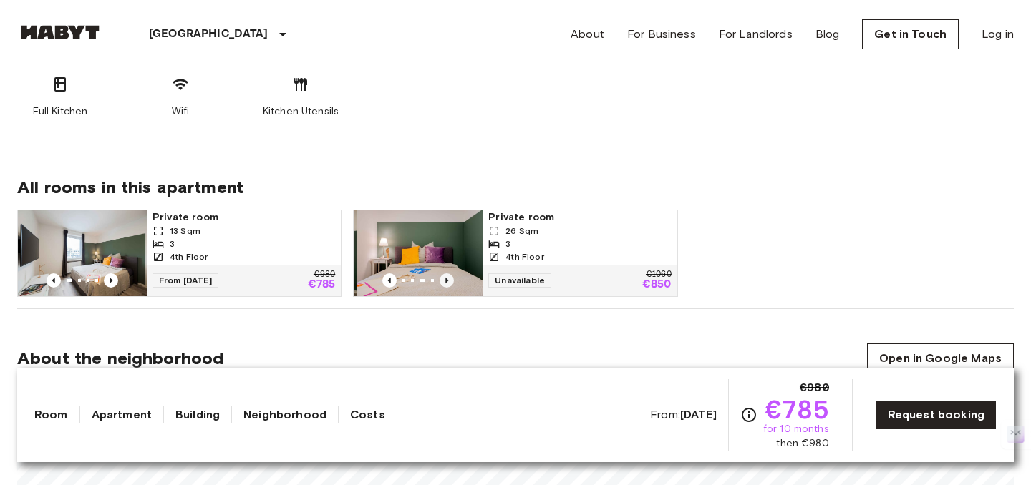
click at [451, 278] on icon "Previous image" at bounding box center [446, 280] width 14 height 14
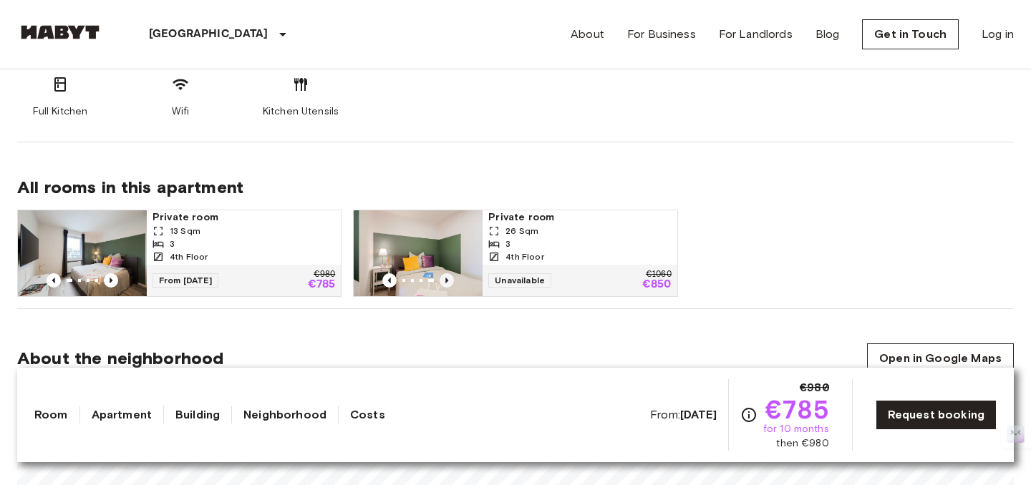
click at [451, 278] on icon "Previous image" at bounding box center [446, 280] width 14 height 14
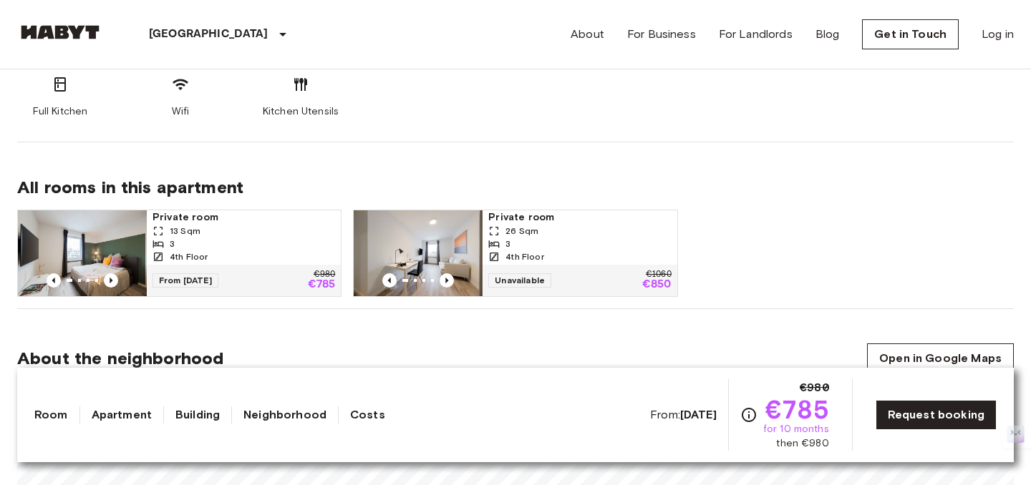
click at [233, 242] on div "3" at bounding box center [243, 244] width 182 height 13
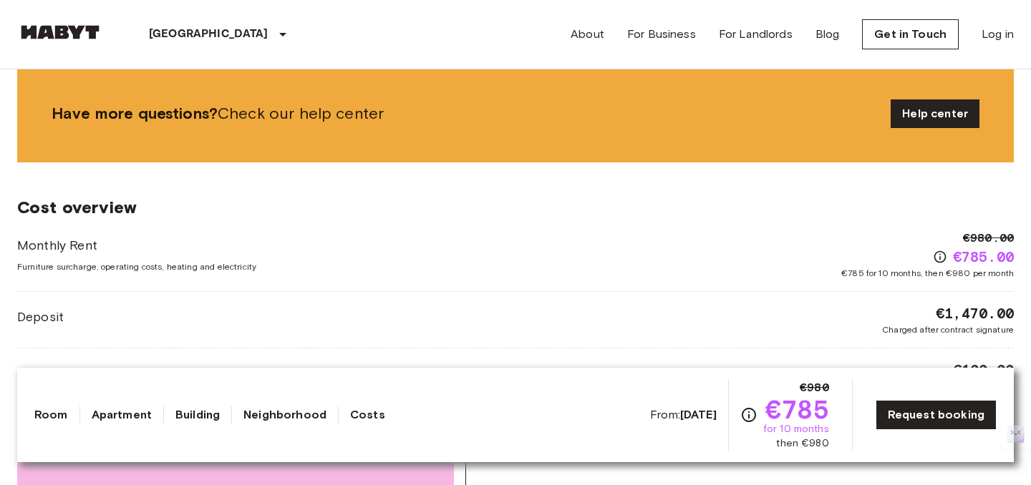
scroll to position [1396, 0]
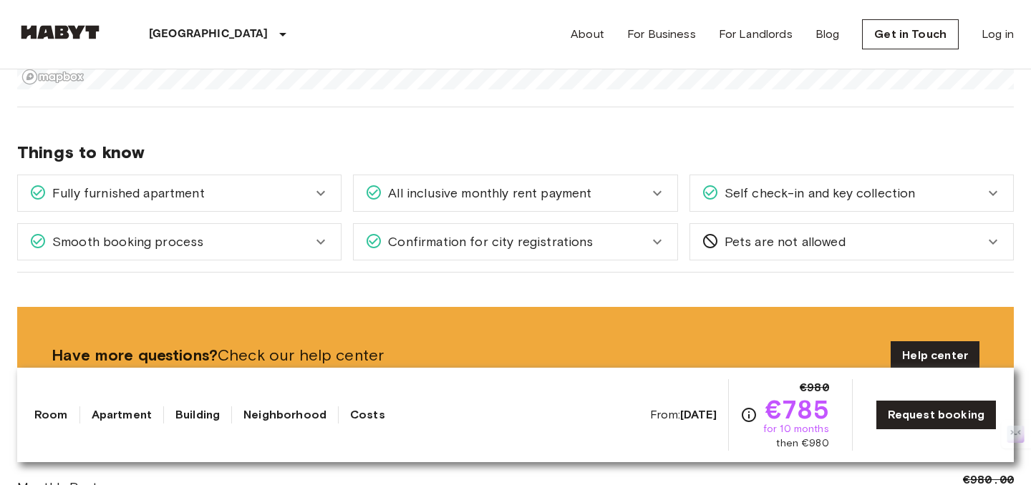
click at [629, 233] on div "Confirmation for city registrations" at bounding box center [506, 242] width 283 height 19
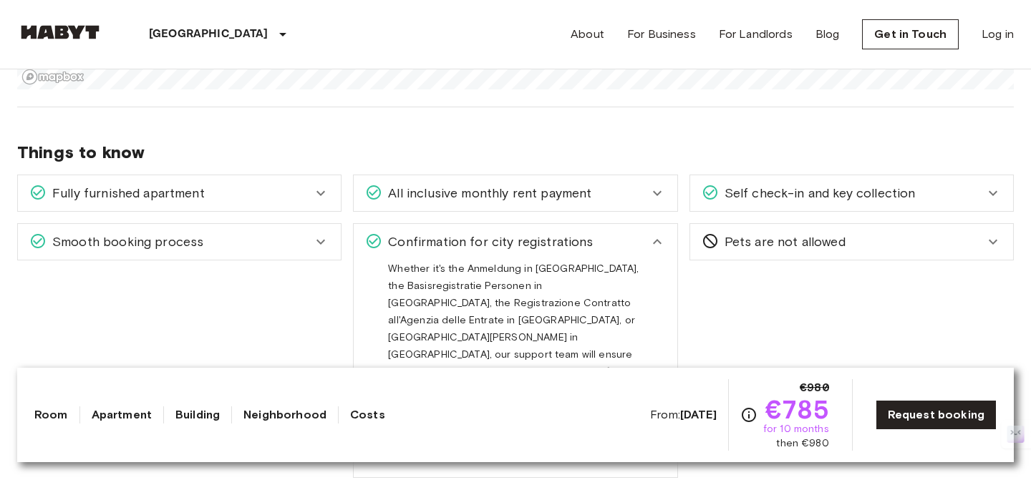
click at [629, 233] on div "Confirmation for city registrations" at bounding box center [506, 242] width 283 height 19
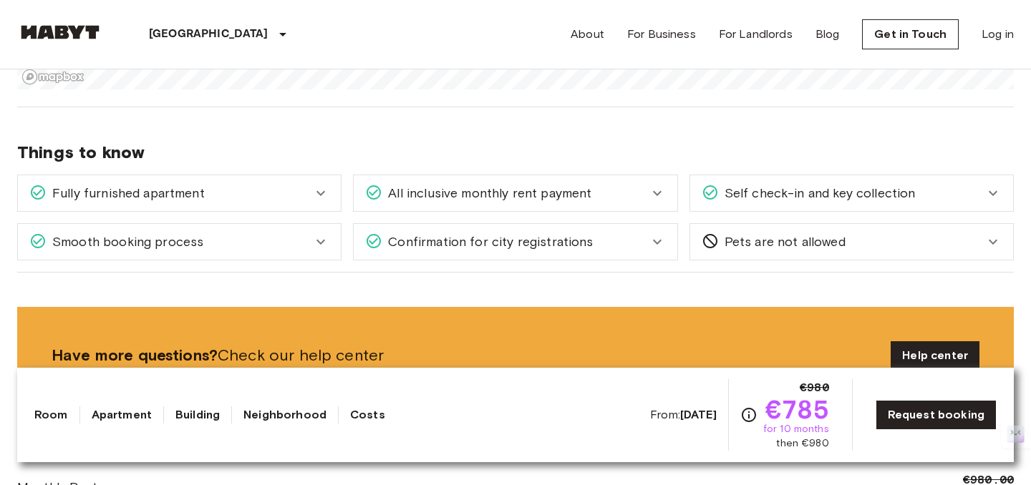
click at [629, 175] on div "All inclusive monthly rent payment" at bounding box center [515, 193] width 323 height 36
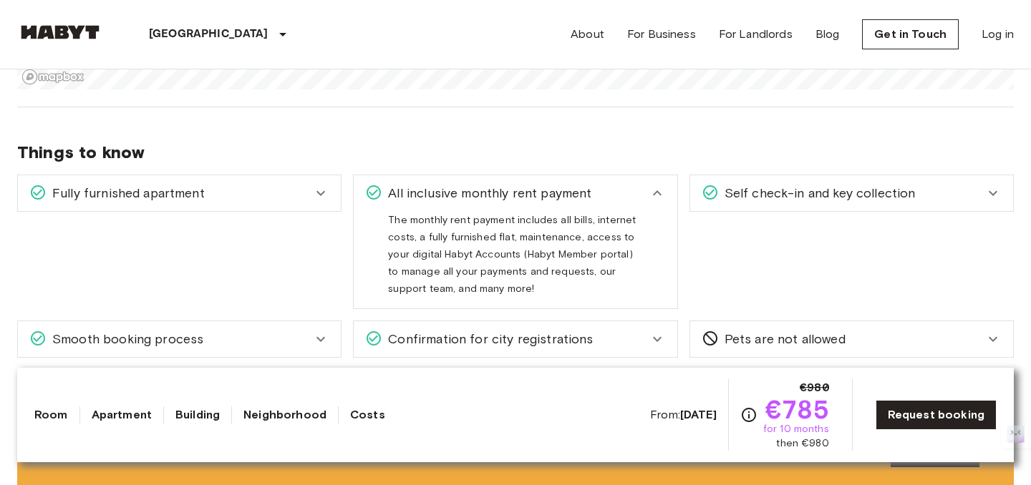
click at [629, 184] on div "All inclusive monthly rent payment" at bounding box center [506, 193] width 283 height 19
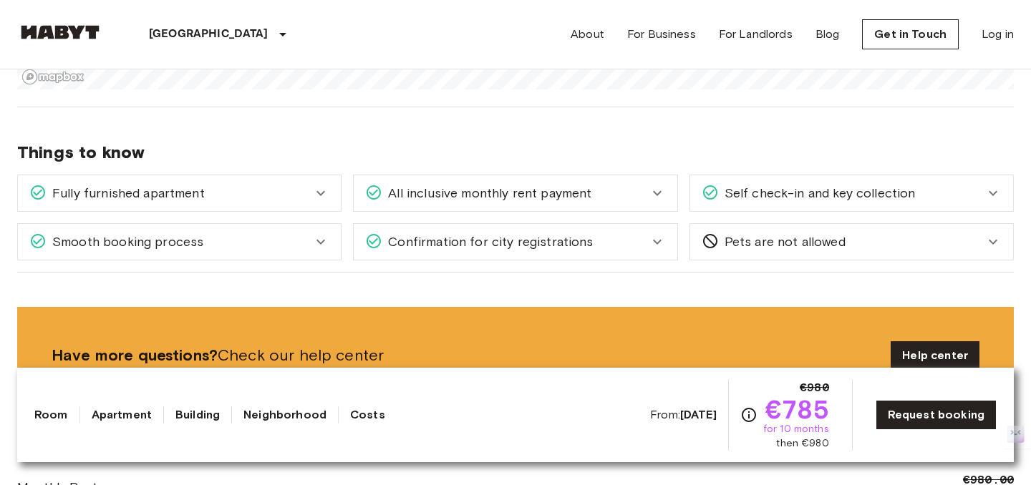
click at [629, 184] on div "All inclusive monthly rent payment" at bounding box center [506, 193] width 283 height 19
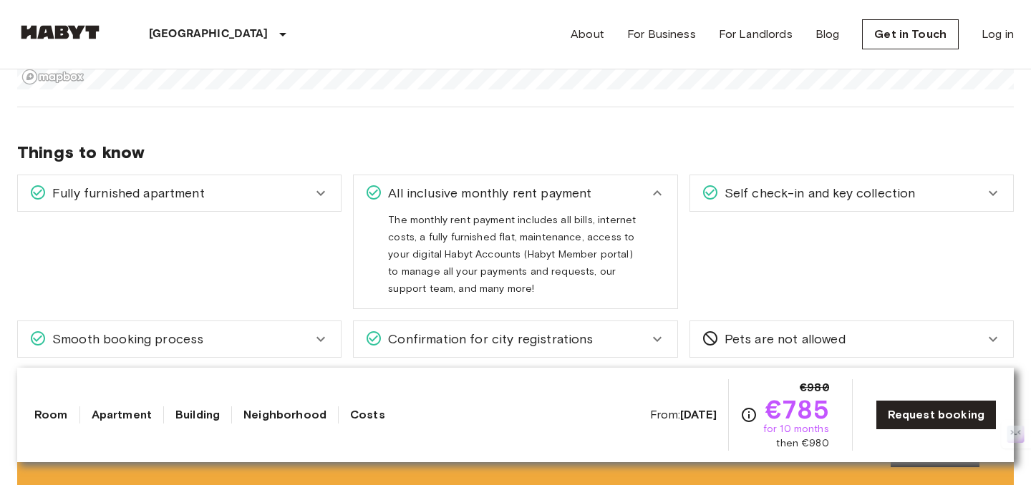
click at [629, 184] on div "All inclusive monthly rent payment" at bounding box center [506, 193] width 283 height 19
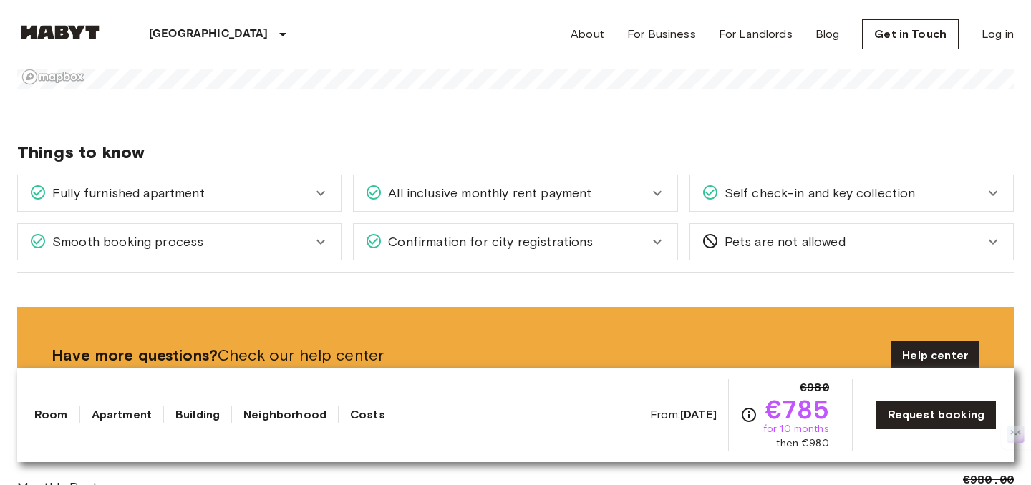
click at [316, 240] on icon at bounding box center [320, 242] width 9 height 5
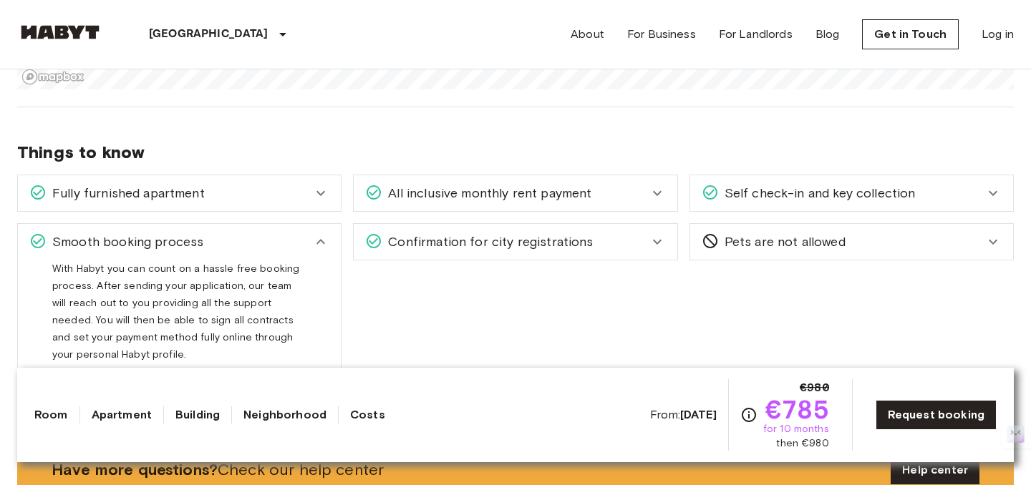
click at [316, 233] on icon at bounding box center [320, 241] width 17 height 17
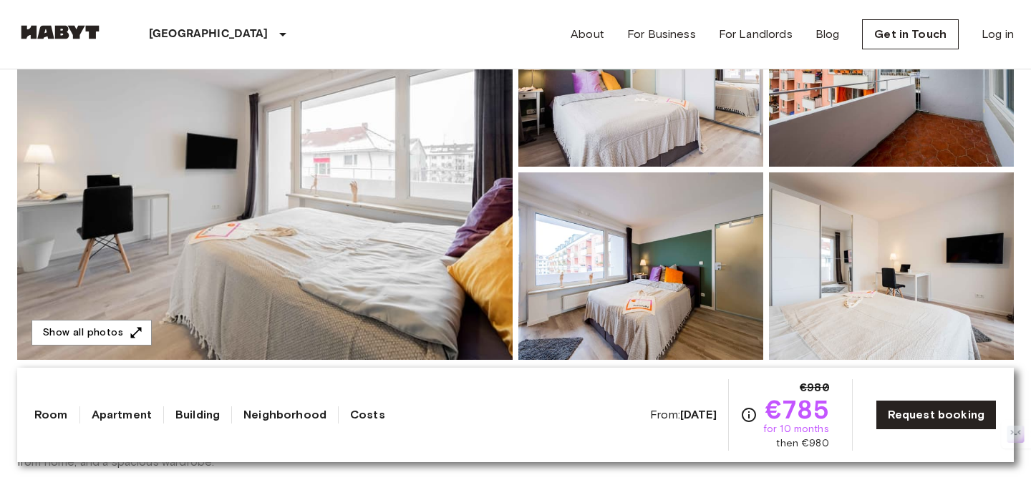
scroll to position [232, 0]
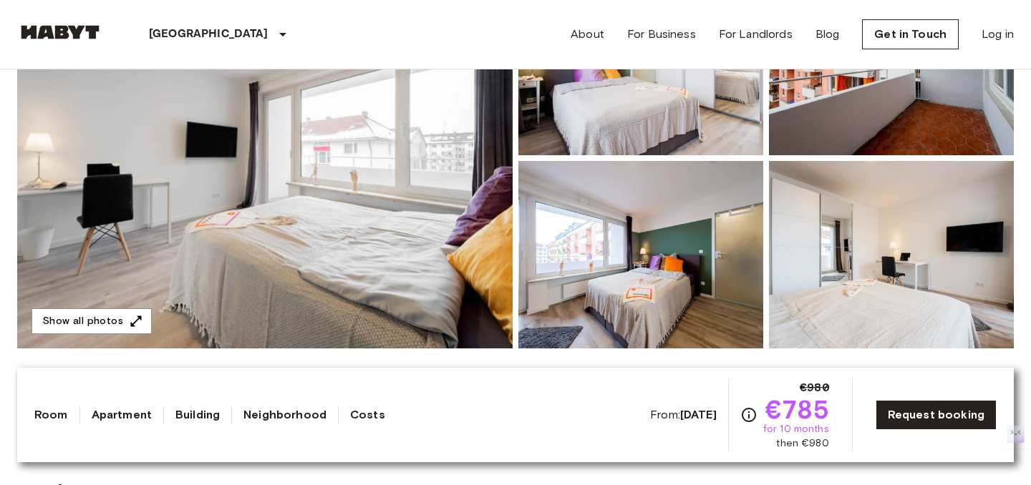
click at [212, 245] on img at bounding box center [264, 158] width 495 height 381
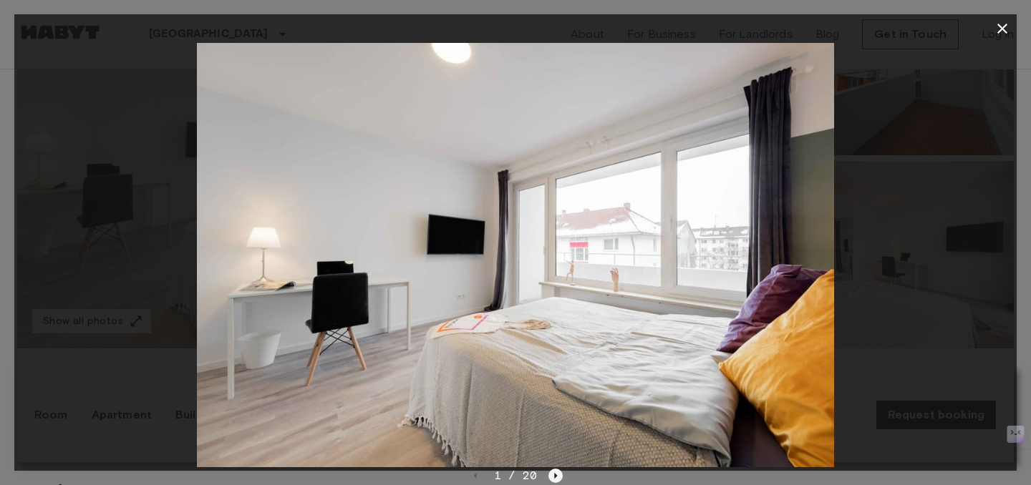
click at [552, 475] on icon "Next image" at bounding box center [555, 476] width 14 height 14
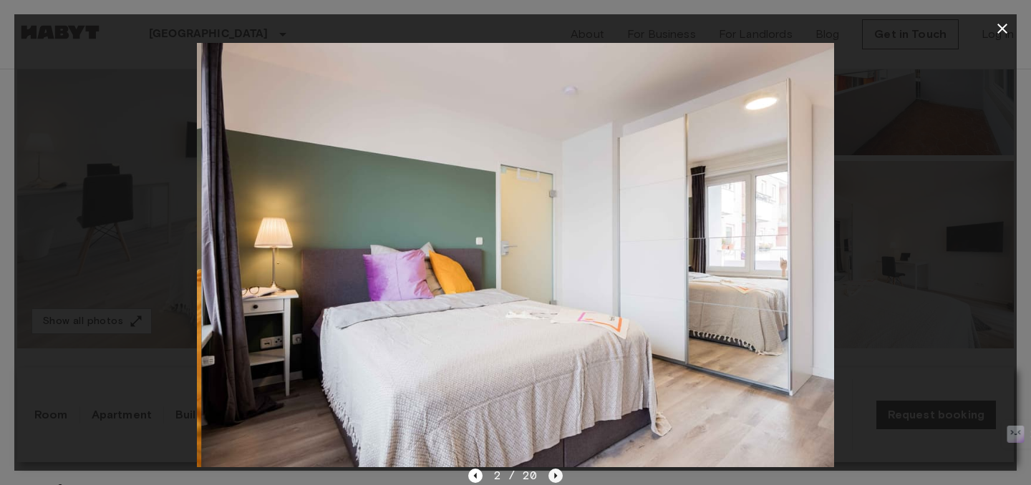
click at [552, 475] on icon "Next image" at bounding box center [555, 476] width 14 height 14
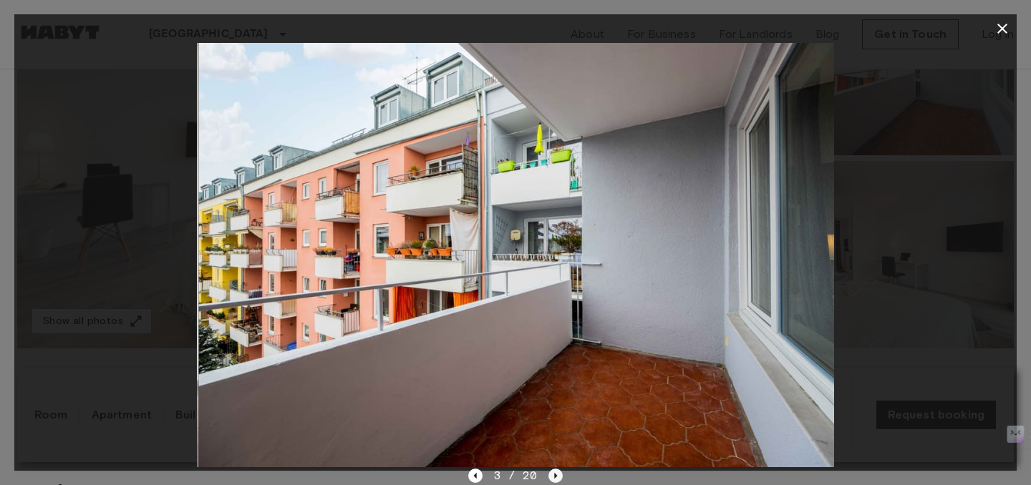
click at [552, 475] on icon "Next image" at bounding box center [555, 476] width 14 height 14
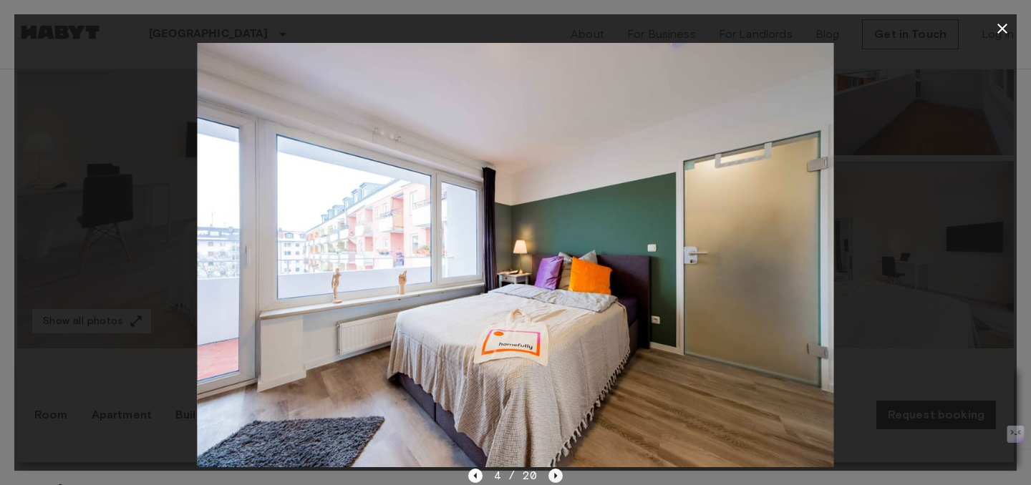
click at [552, 475] on icon "Next image" at bounding box center [555, 476] width 14 height 14
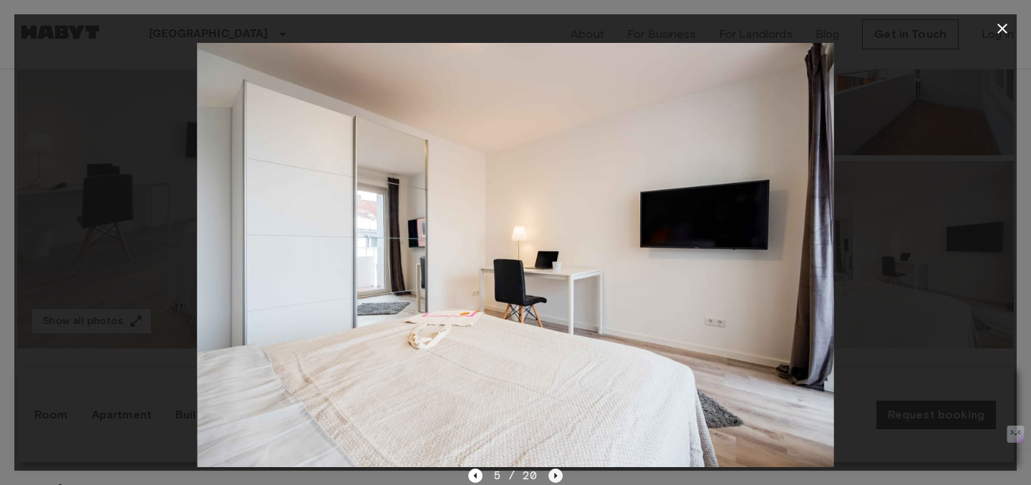
click at [552, 475] on icon "Next image" at bounding box center [555, 476] width 14 height 14
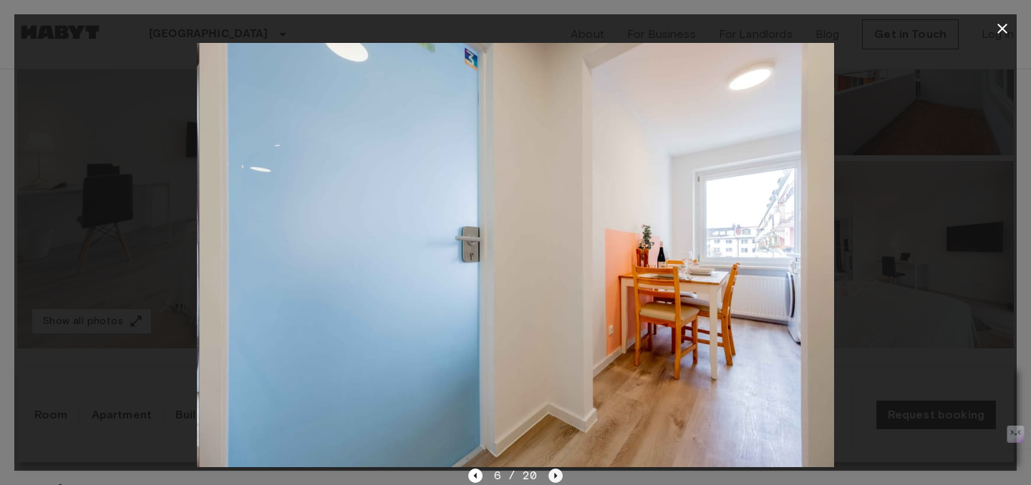
click at [552, 475] on icon "Next image" at bounding box center [555, 476] width 14 height 14
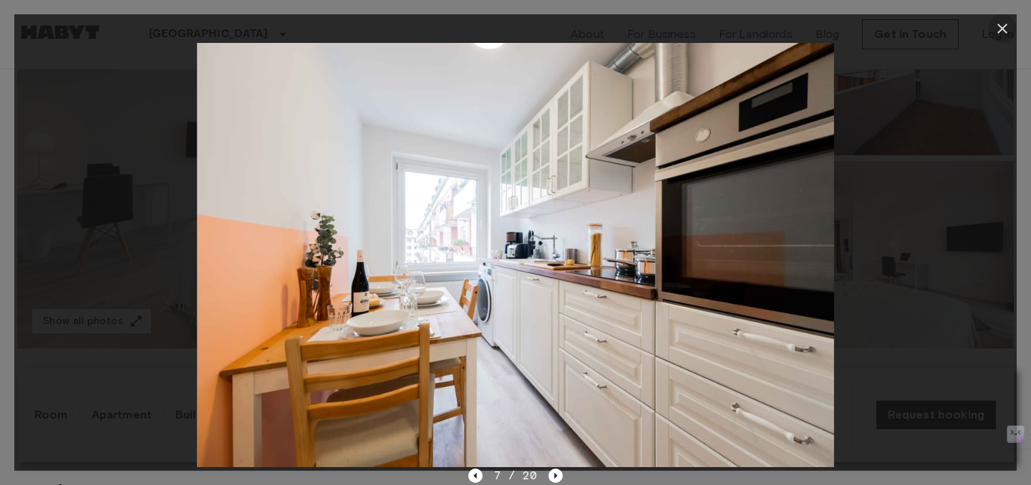
click at [1000, 27] on icon "button" at bounding box center [1002, 29] width 10 height 10
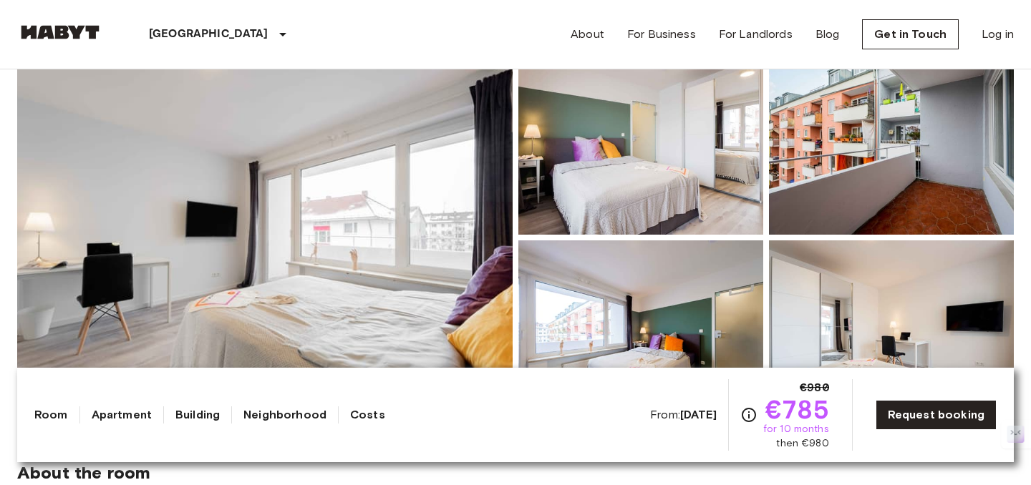
scroll to position [0, 0]
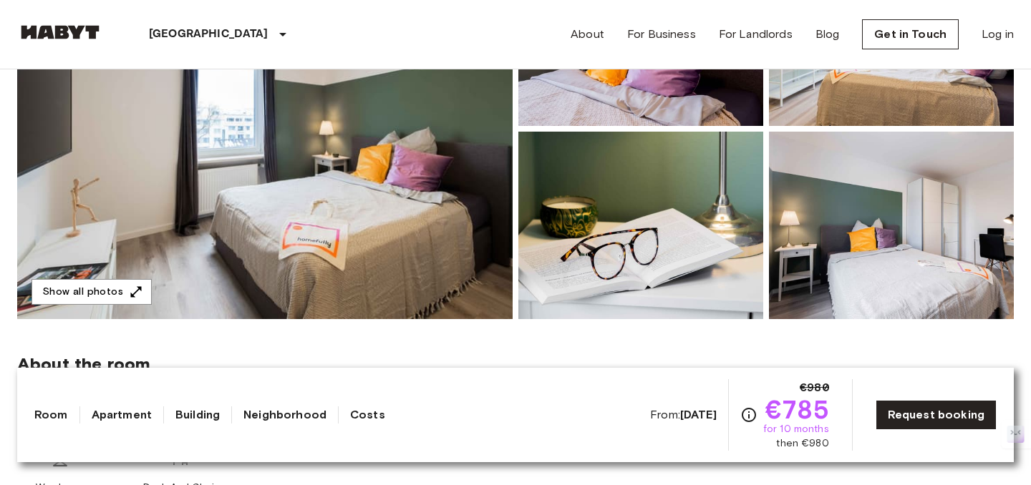
scroll to position [259, 0]
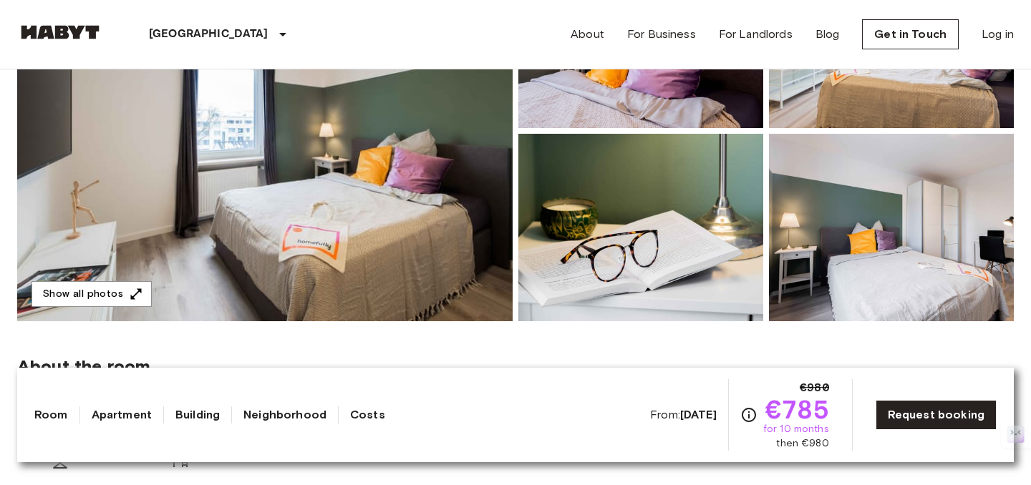
click at [419, 183] on img at bounding box center [264, 131] width 495 height 381
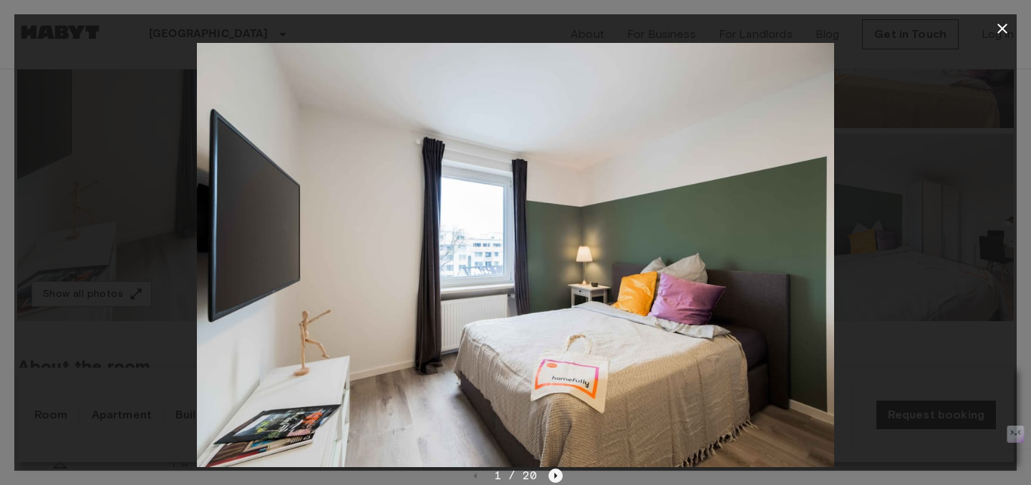
click at [555, 474] on icon "Next image" at bounding box center [556, 476] width 3 height 6
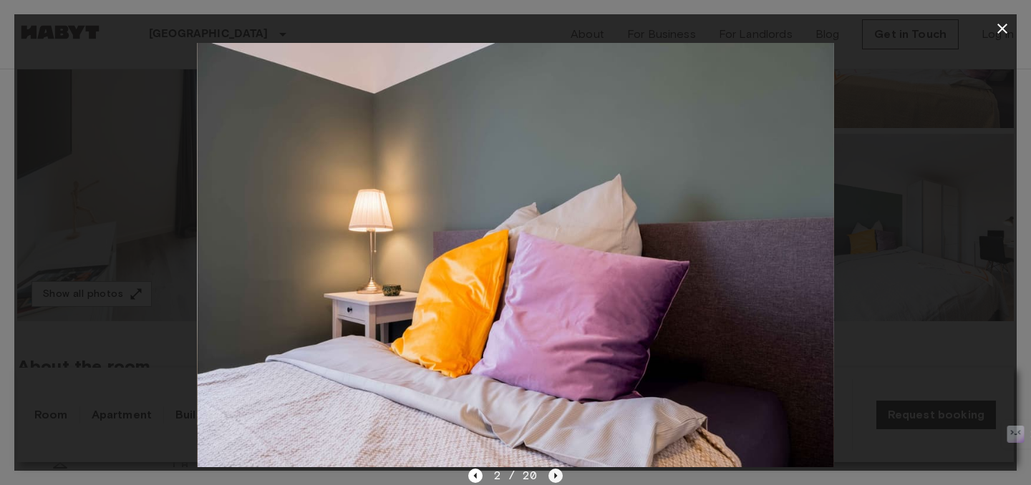
click at [555, 474] on icon "Next image" at bounding box center [556, 476] width 3 height 6
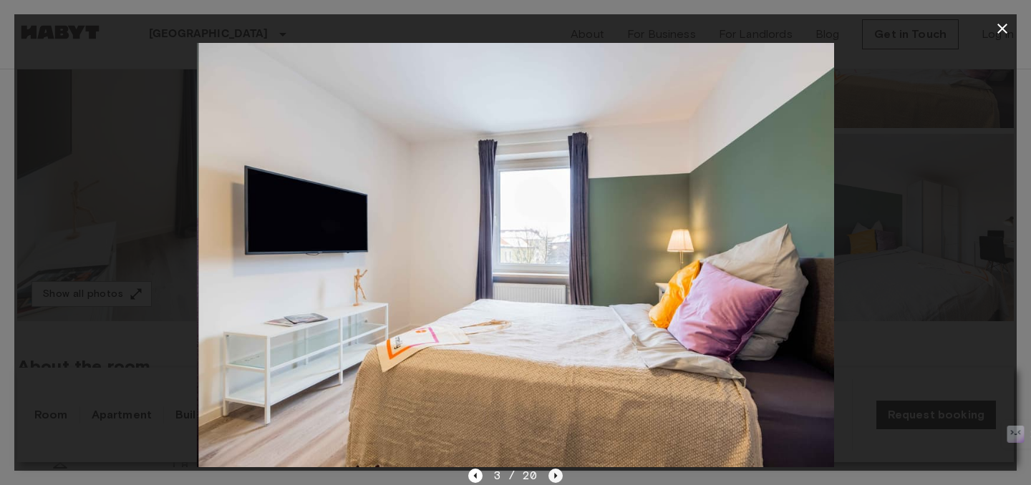
click at [555, 474] on icon "Next image" at bounding box center [556, 476] width 3 height 6
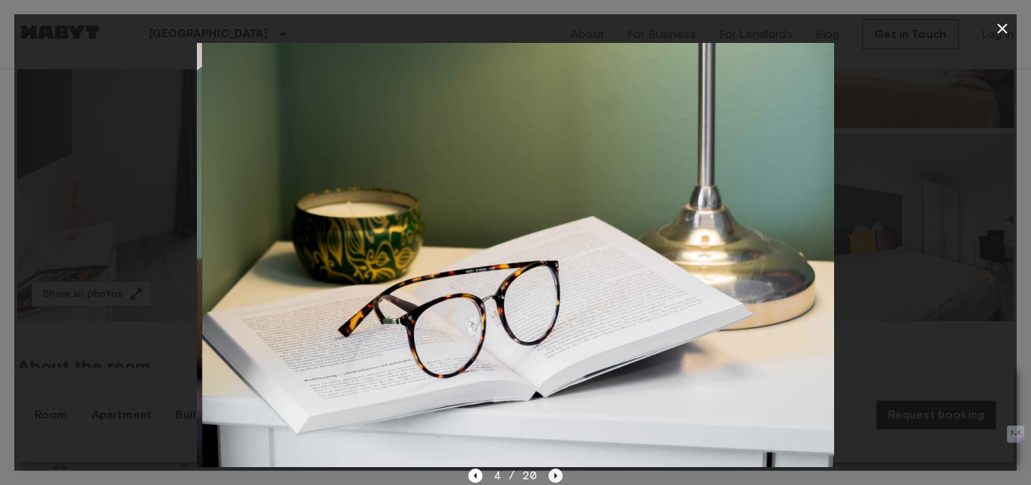
click at [555, 474] on icon "Next image" at bounding box center [556, 476] width 3 height 6
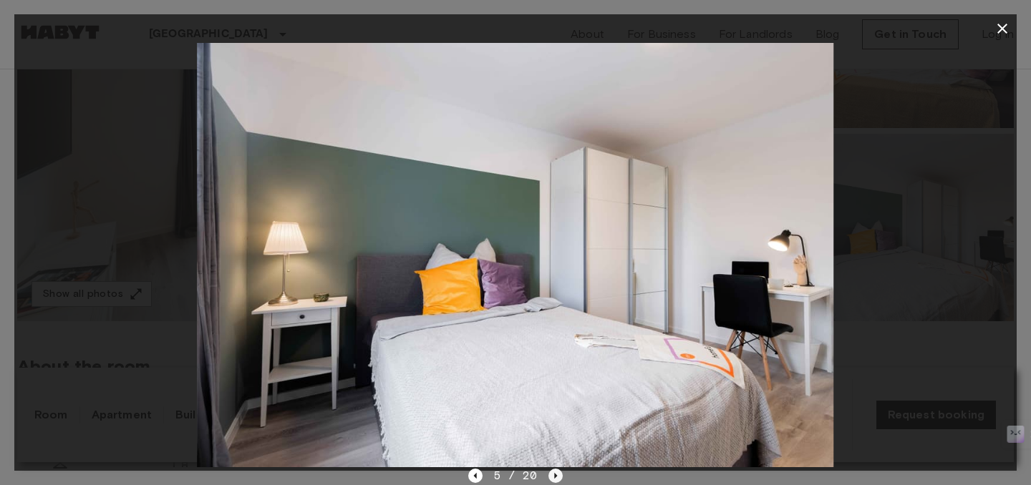
click at [555, 474] on icon "Next image" at bounding box center [556, 476] width 3 height 6
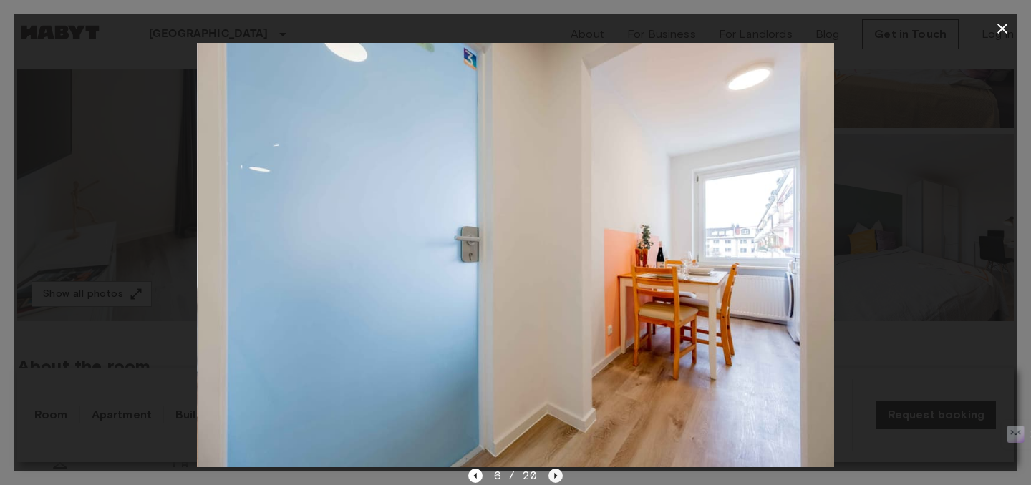
click at [555, 474] on icon "Next image" at bounding box center [556, 476] width 3 height 6
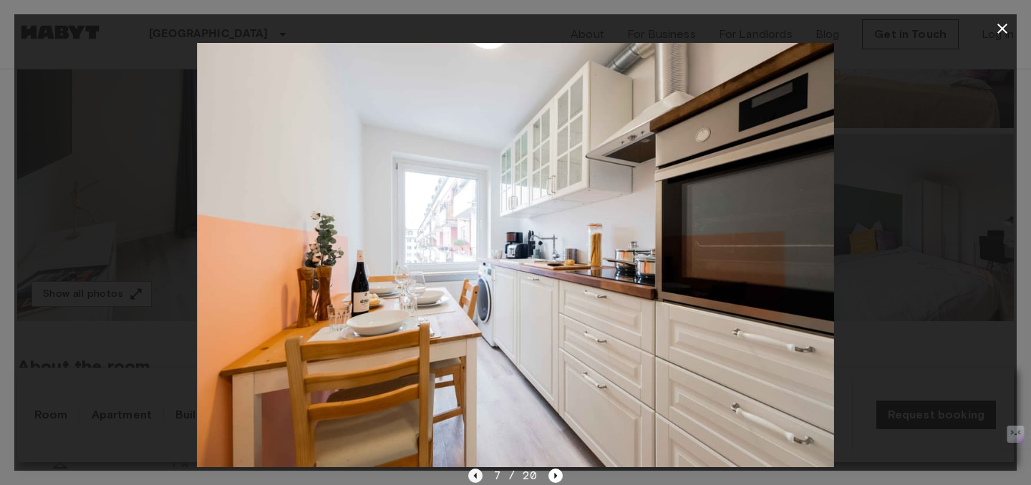
click at [477, 477] on icon "Previous image" at bounding box center [475, 476] width 14 height 14
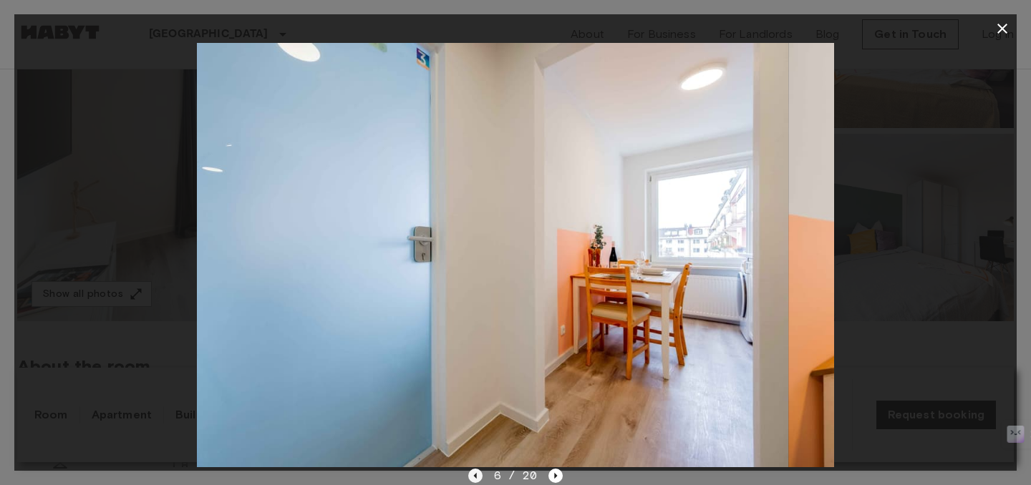
click at [477, 477] on icon "Previous image" at bounding box center [475, 476] width 14 height 14
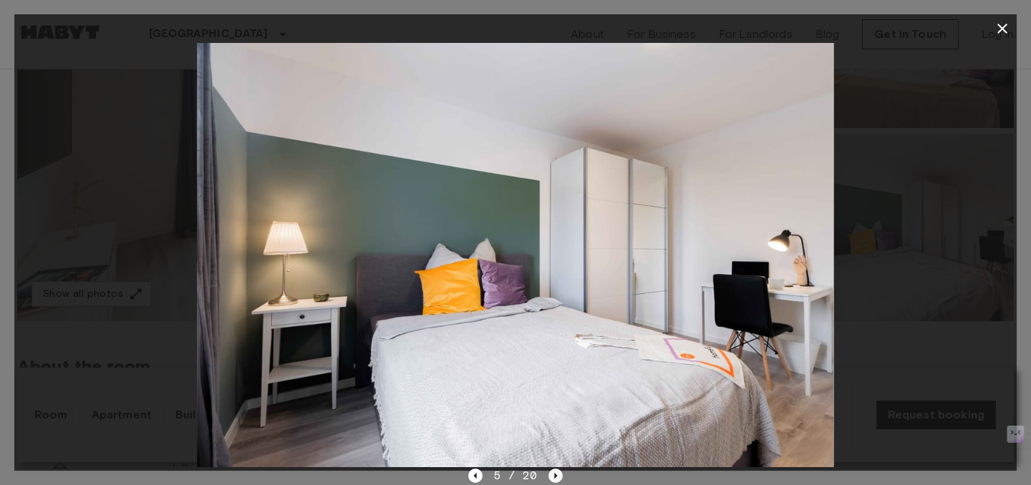
click at [555, 474] on icon "Next image" at bounding box center [556, 476] width 3 height 6
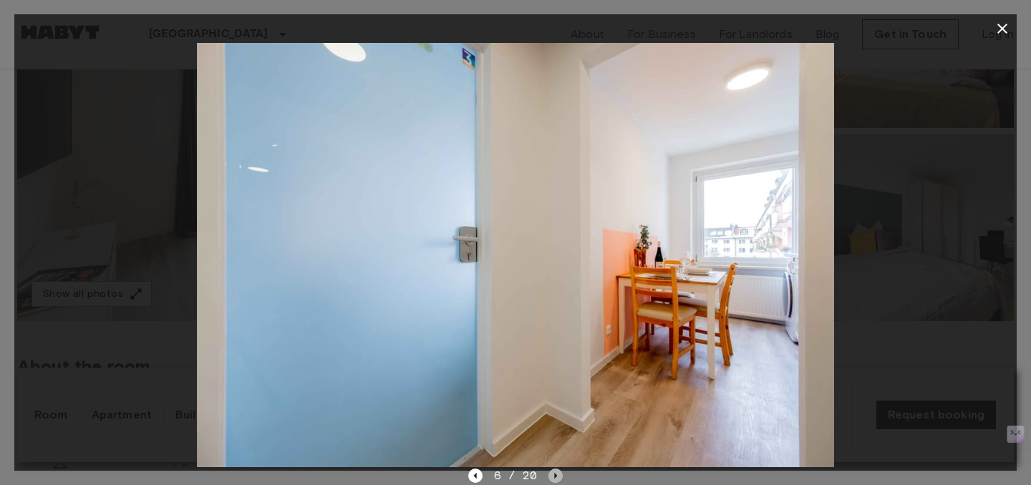
click at [555, 474] on icon "Next image" at bounding box center [556, 476] width 3 height 6
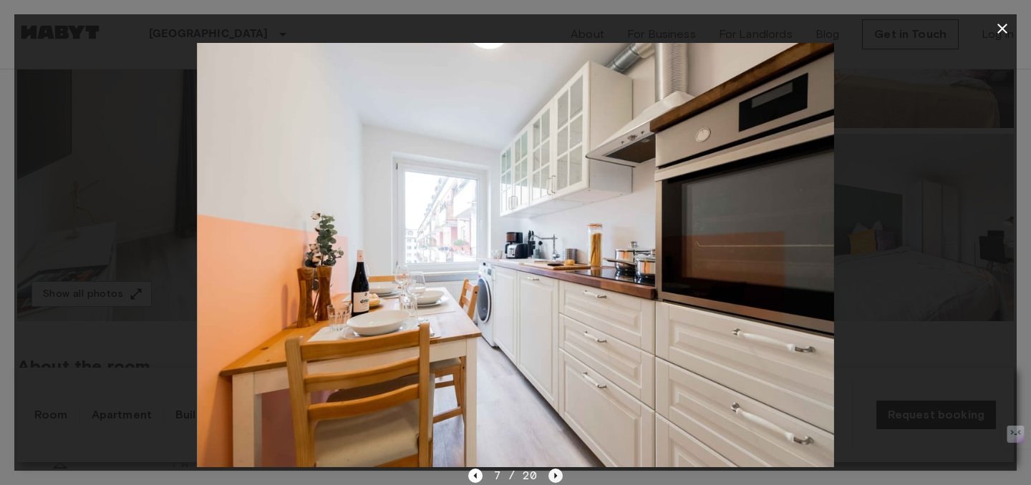
click at [555, 474] on icon "Next image" at bounding box center [556, 476] width 3 height 6
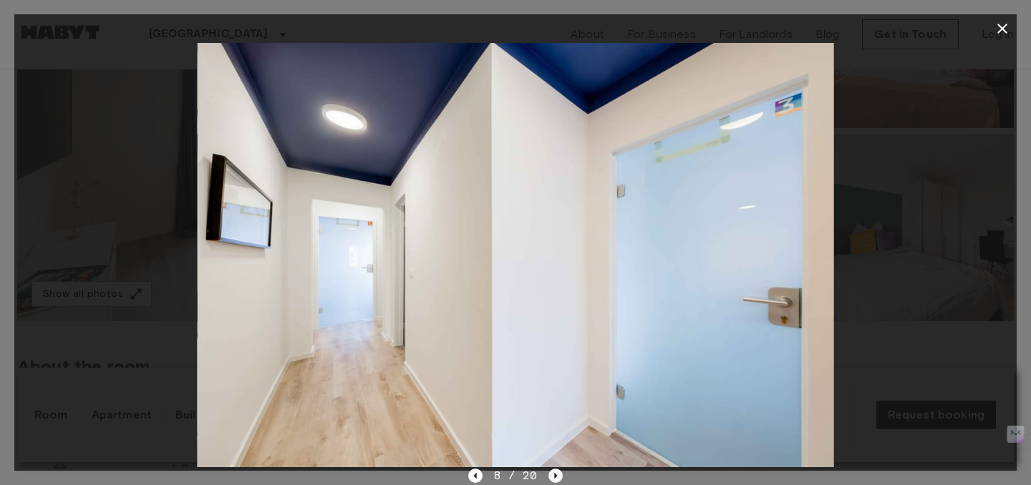
click at [555, 474] on icon "Next image" at bounding box center [556, 476] width 3 height 6
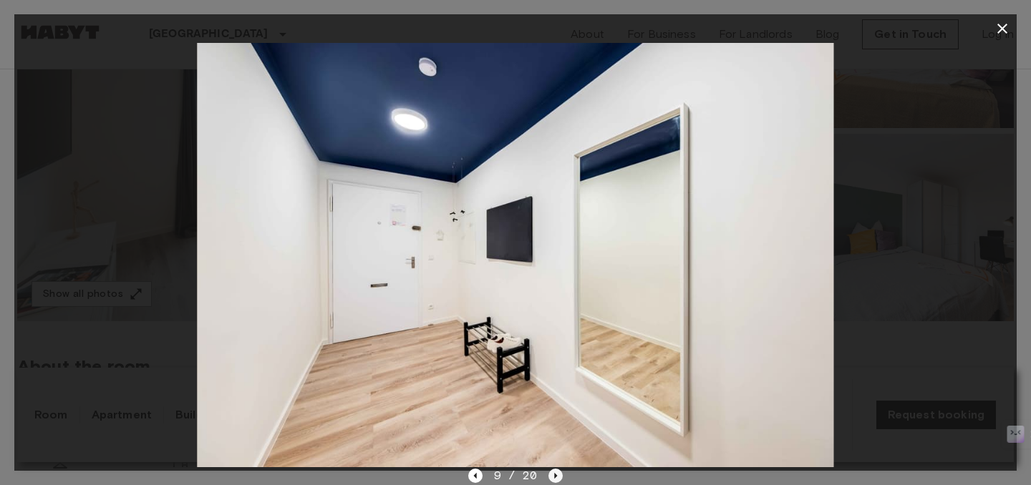
click at [555, 474] on icon "Next image" at bounding box center [556, 476] width 3 height 6
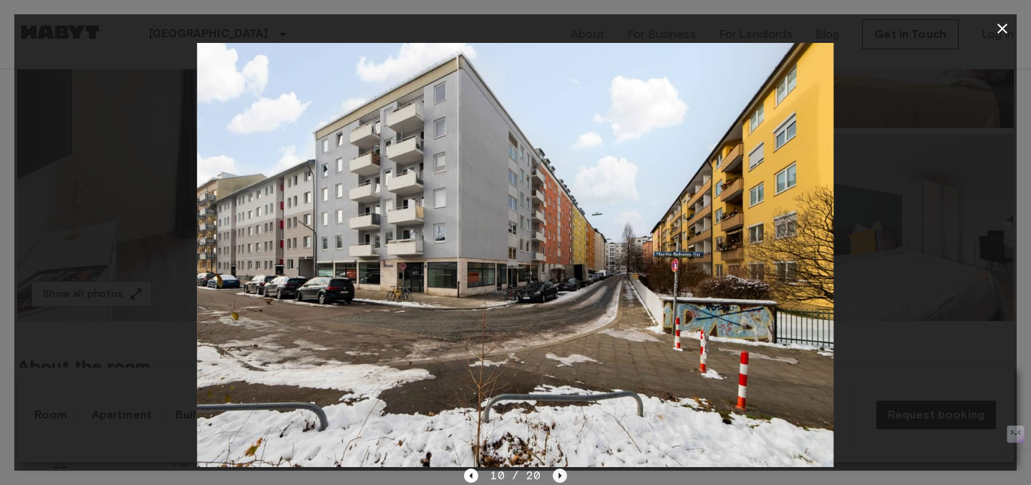
click at [554, 474] on icon "Next image" at bounding box center [559, 476] width 14 height 14
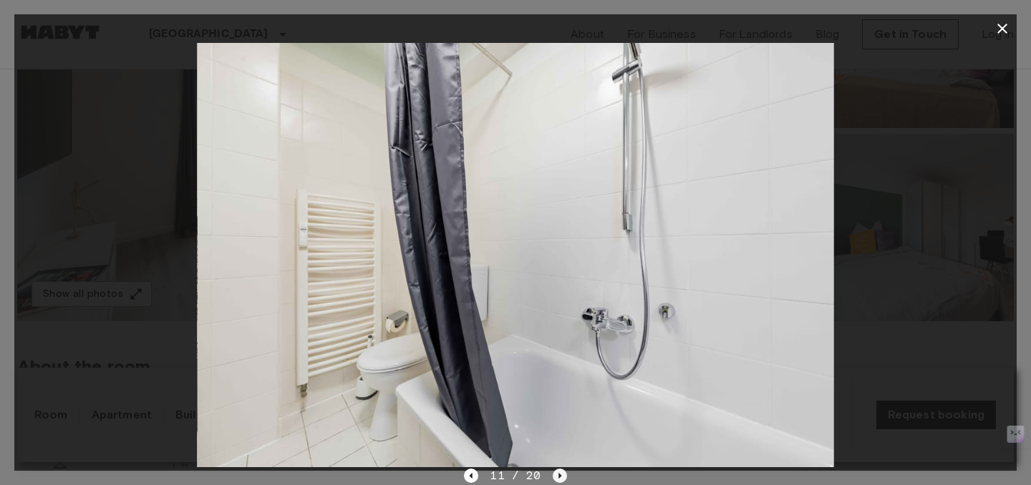
click at [554, 474] on icon "Next image" at bounding box center [559, 476] width 14 height 14
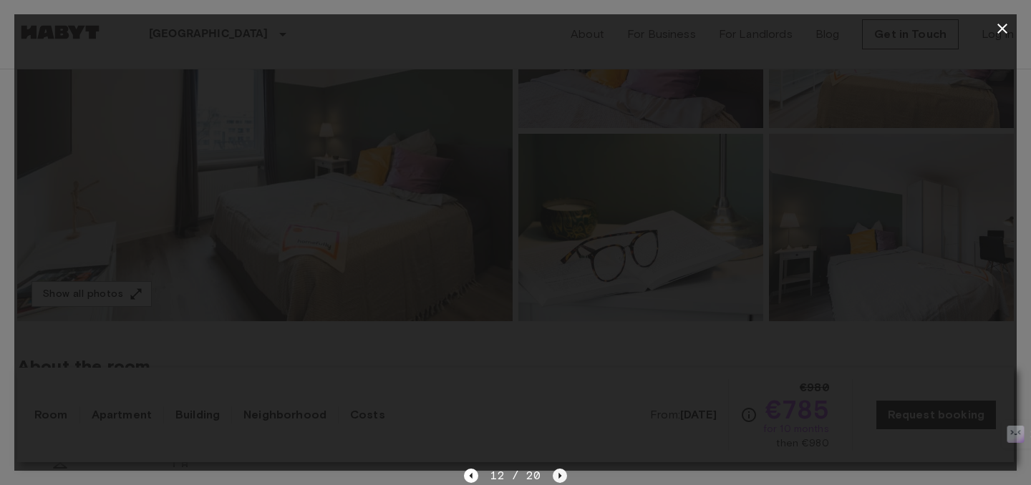
click at [554, 474] on icon "Next image" at bounding box center [559, 476] width 14 height 14
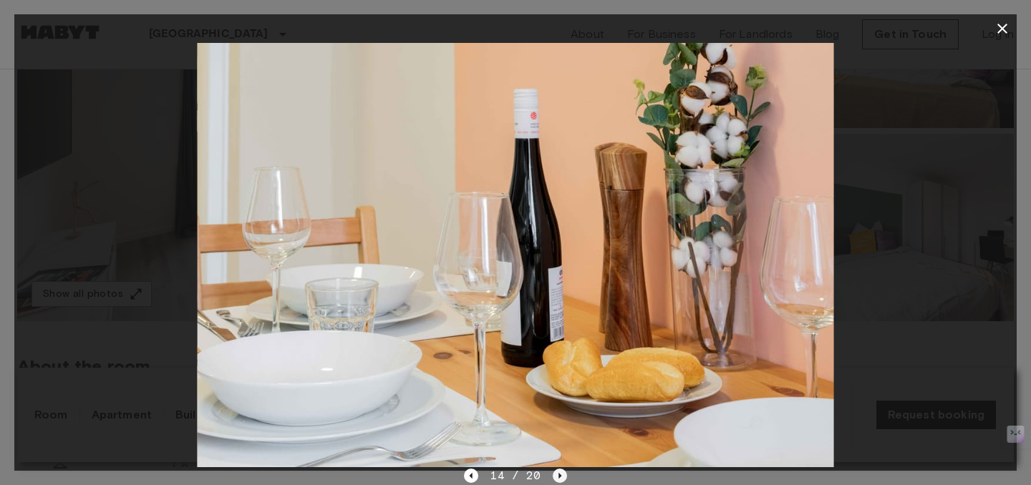
click at [555, 473] on icon "Next image" at bounding box center [559, 476] width 14 height 14
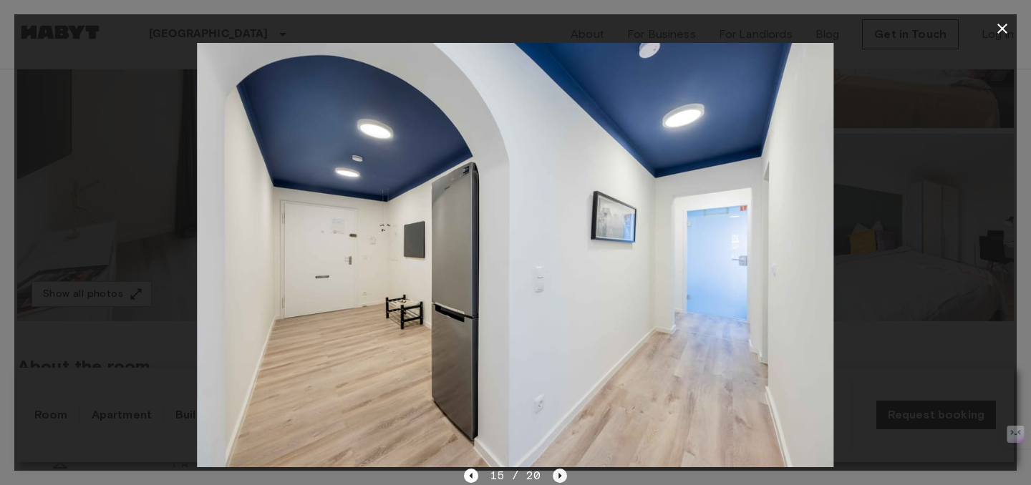
click at [555, 473] on icon "Next image" at bounding box center [559, 476] width 14 height 14
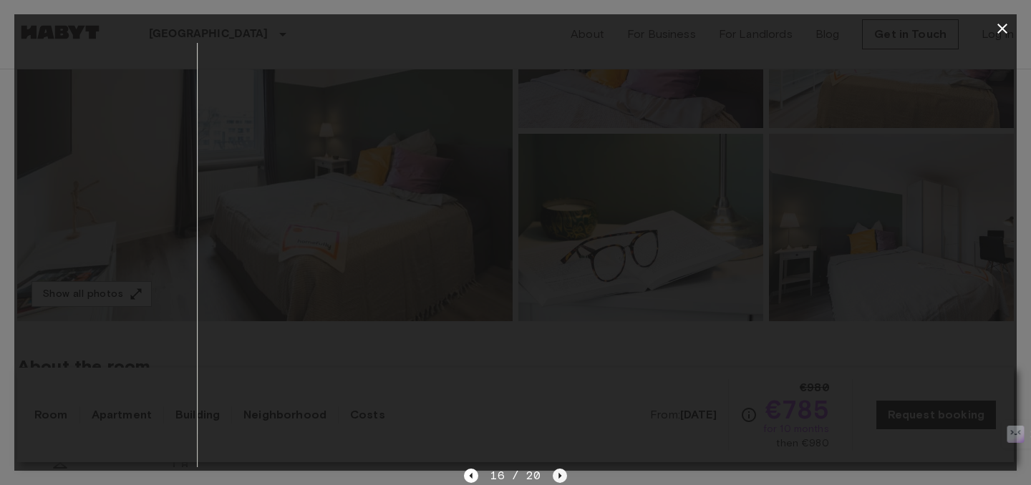
click at [555, 473] on icon "Next image" at bounding box center [559, 476] width 14 height 14
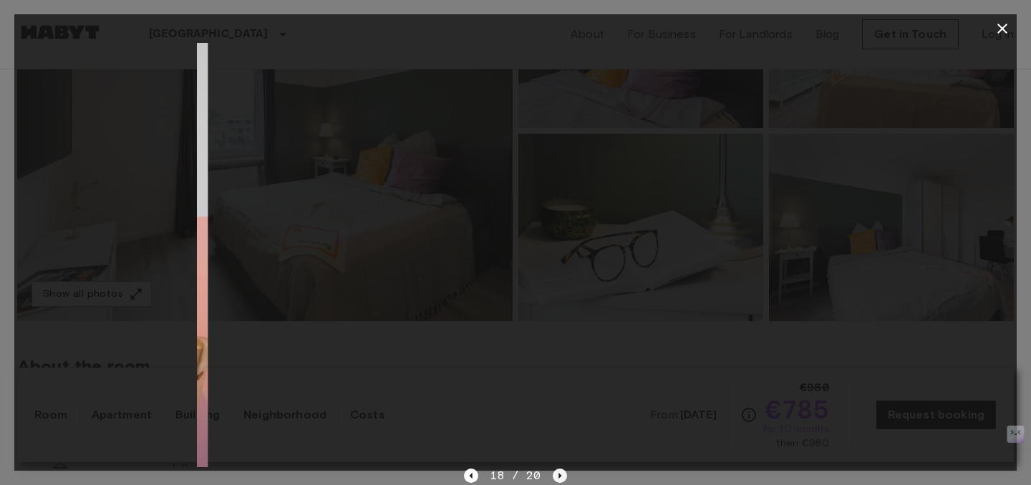
click at [555, 473] on icon "Next image" at bounding box center [559, 476] width 14 height 14
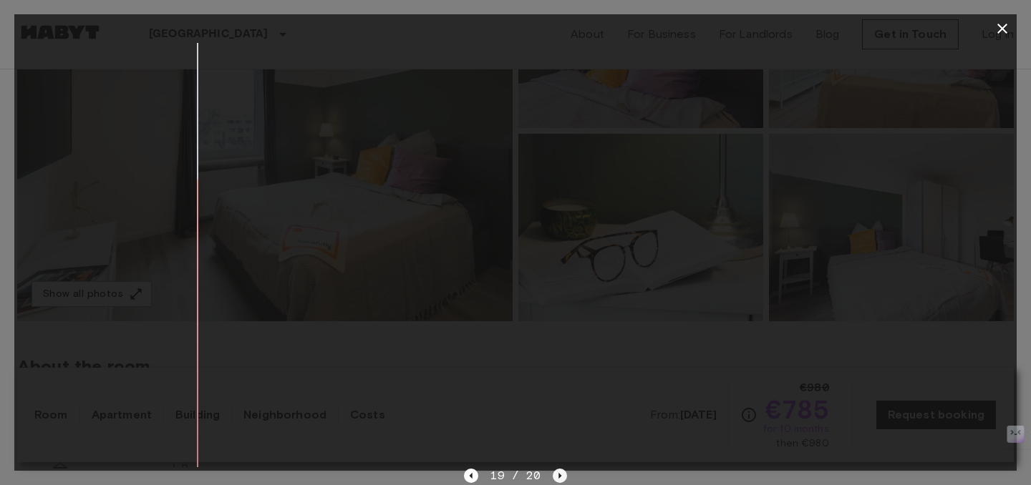
click at [555, 473] on icon "Next image" at bounding box center [559, 476] width 14 height 14
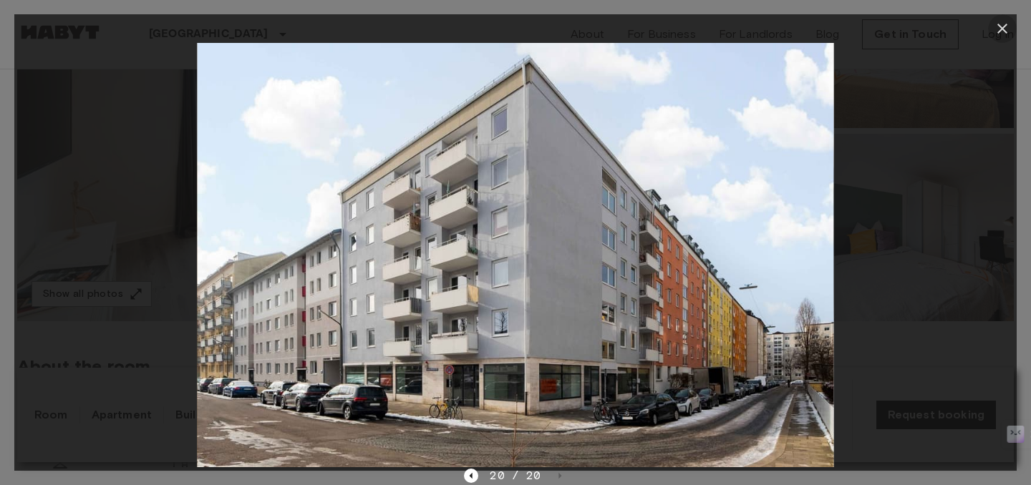
click at [1008, 31] on icon "button" at bounding box center [1001, 28] width 17 height 17
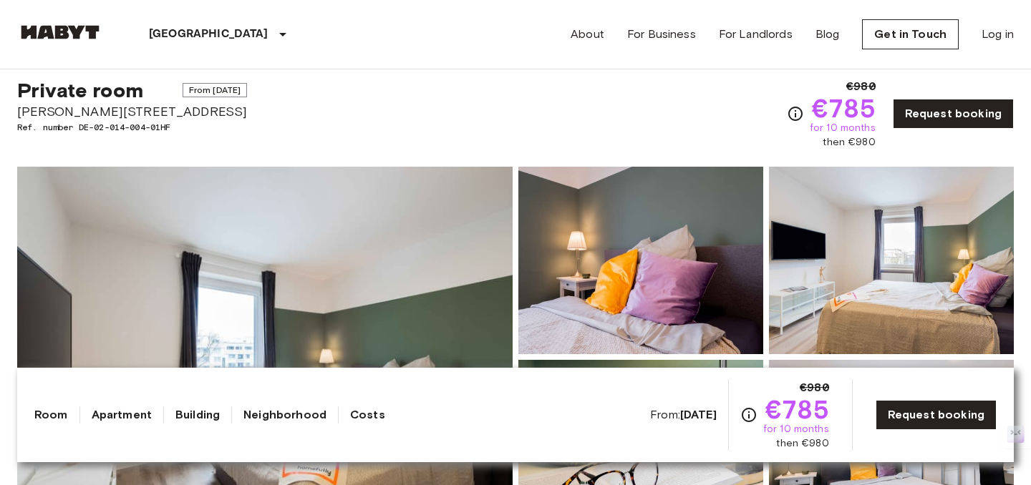
scroll to position [0, 0]
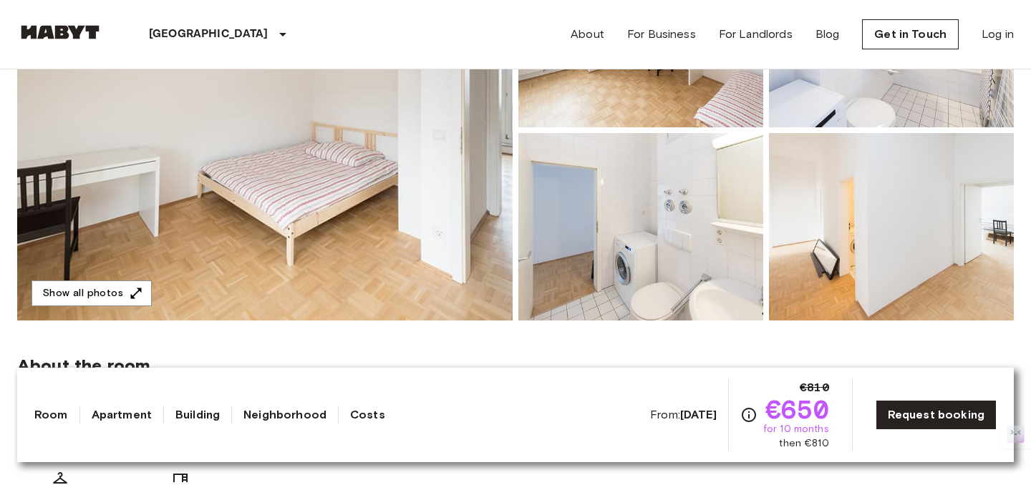
scroll to position [218, 0]
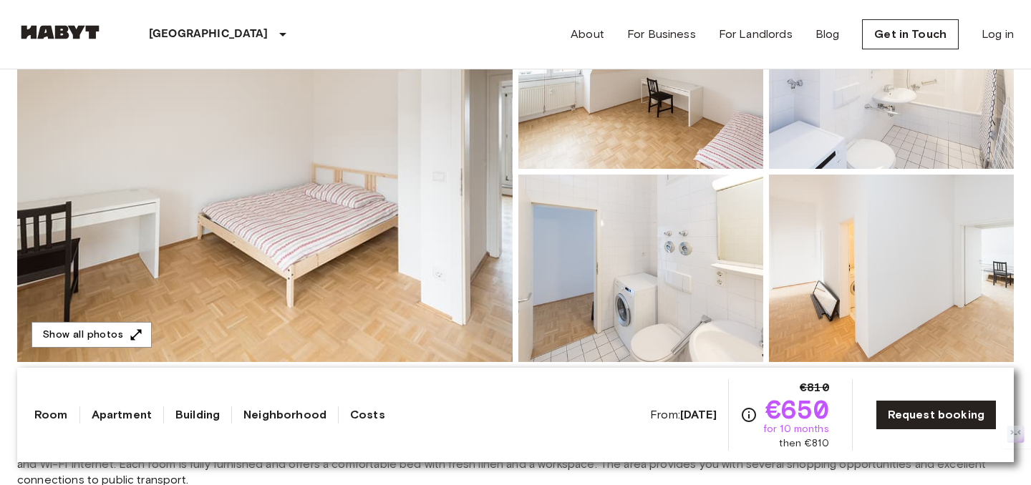
click at [451, 261] on img at bounding box center [264, 171] width 495 height 381
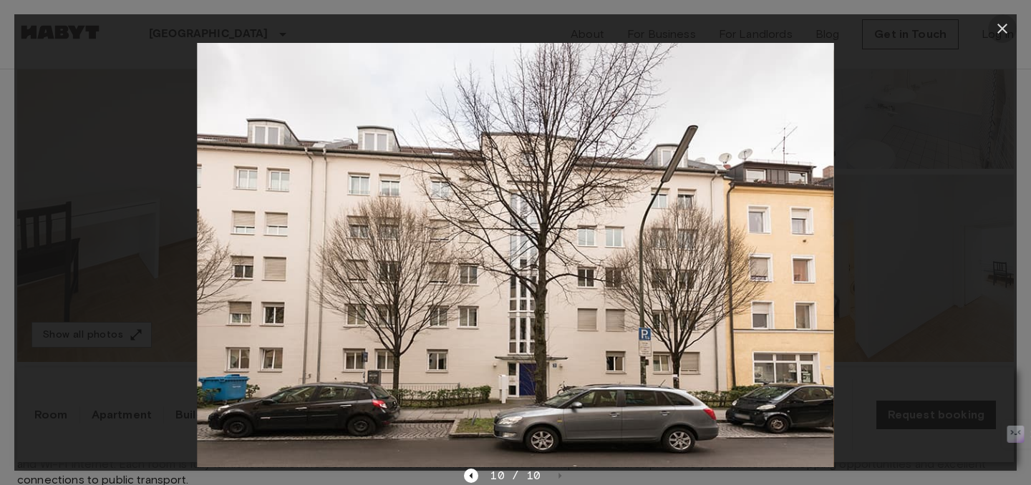
click at [998, 30] on icon "button" at bounding box center [1001, 28] width 17 height 17
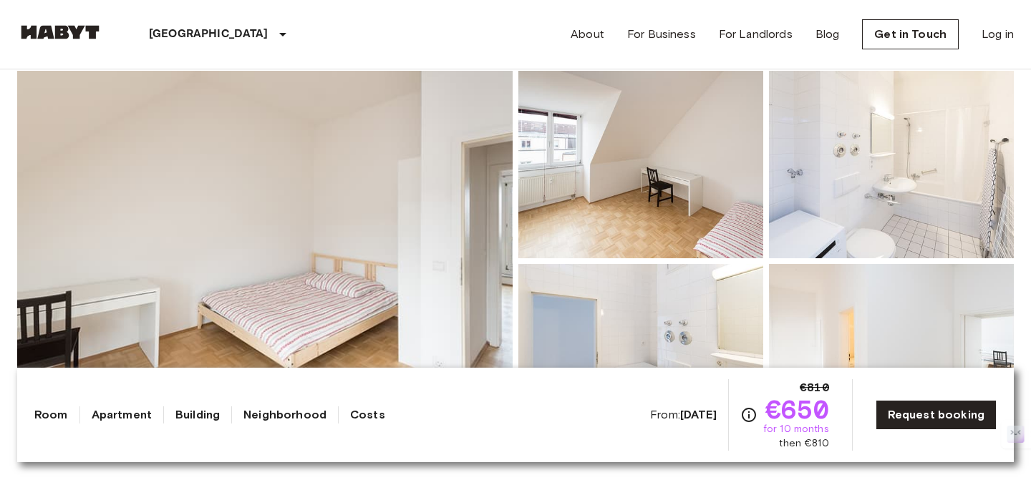
scroll to position [0, 0]
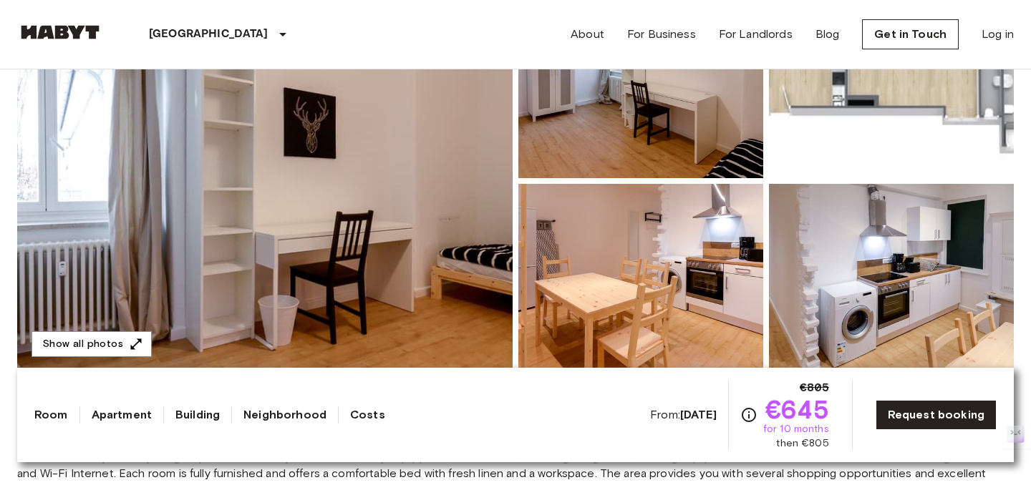
scroll to position [173, 0]
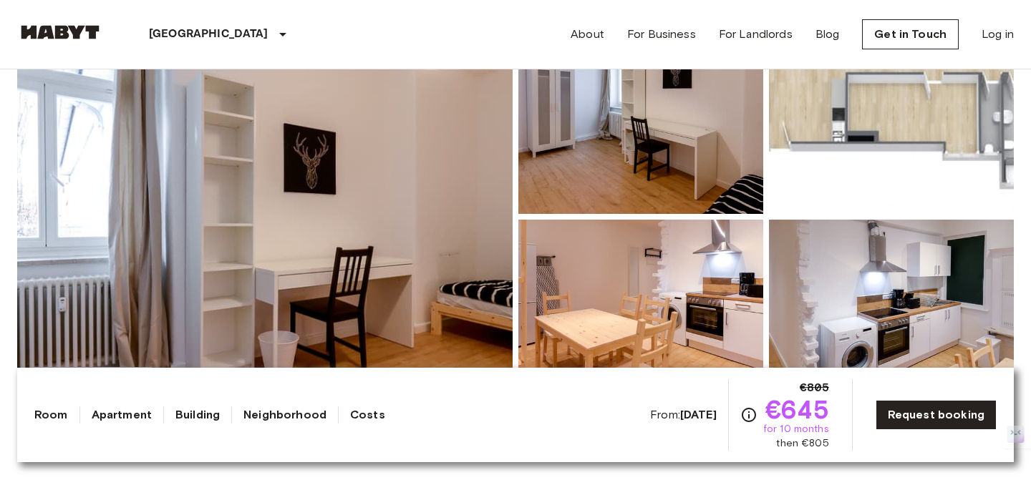
click at [427, 205] on img at bounding box center [264, 216] width 495 height 381
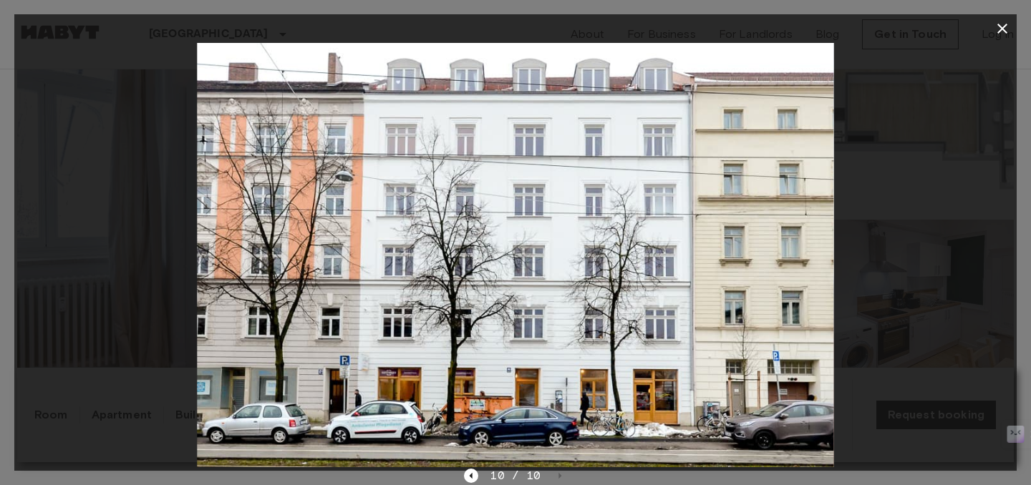
click at [1003, 34] on icon "button" at bounding box center [1001, 28] width 17 height 17
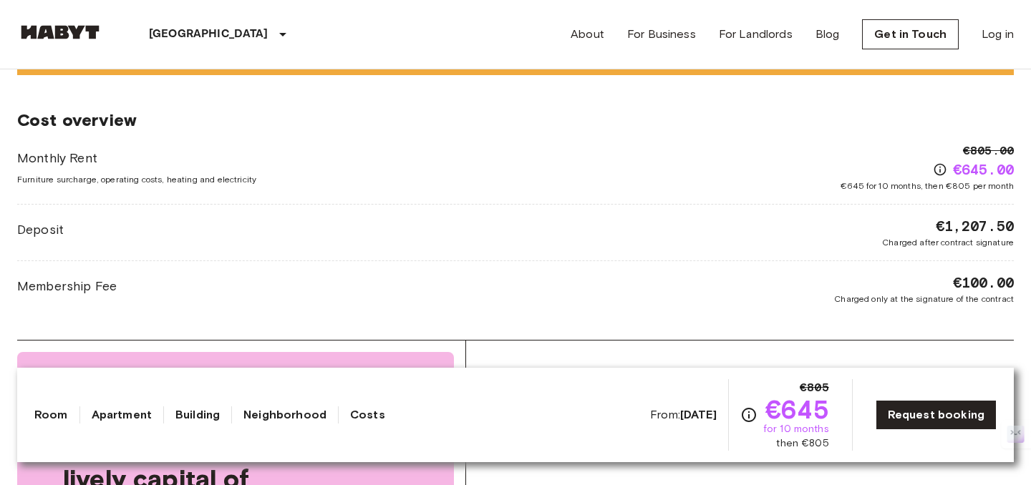
scroll to position [1302, 0]
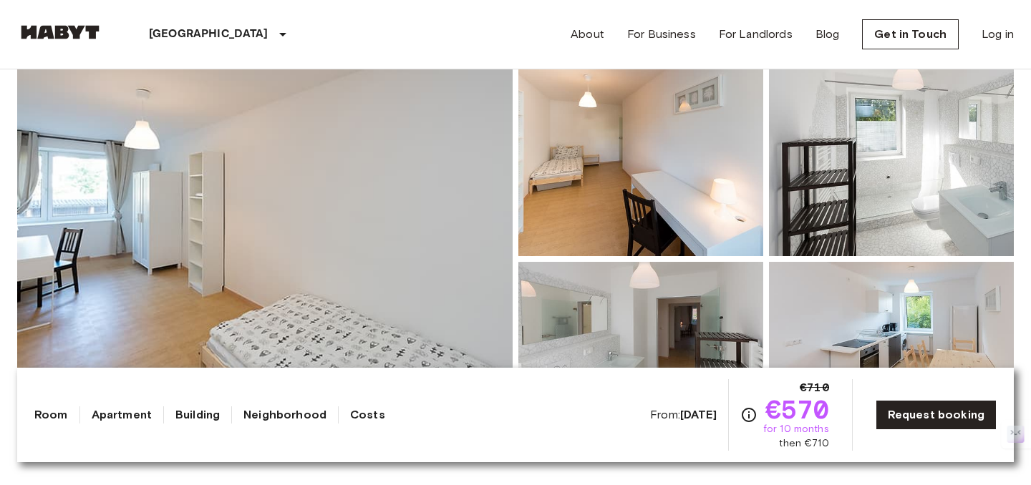
scroll to position [97, 0]
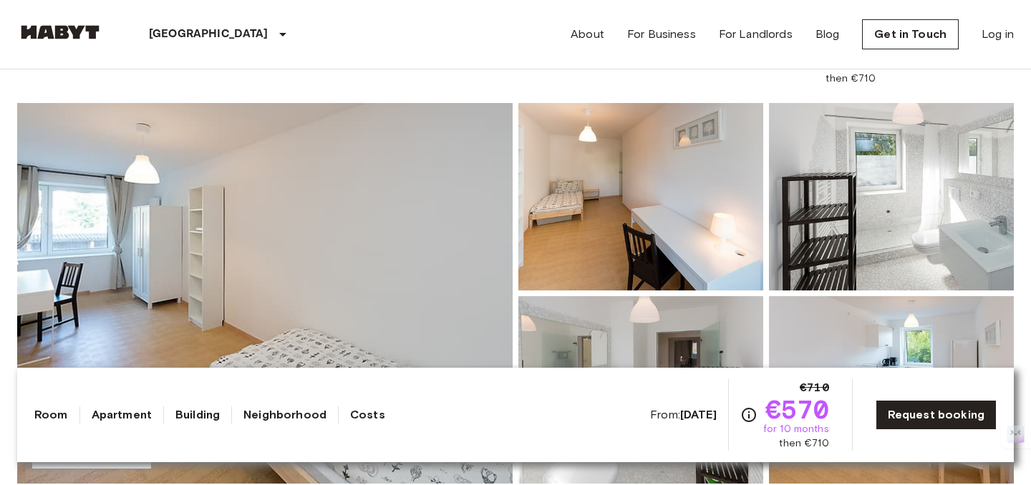
click at [403, 195] on img at bounding box center [264, 293] width 495 height 381
